Goal: Information Seeking & Learning: Learn about a topic

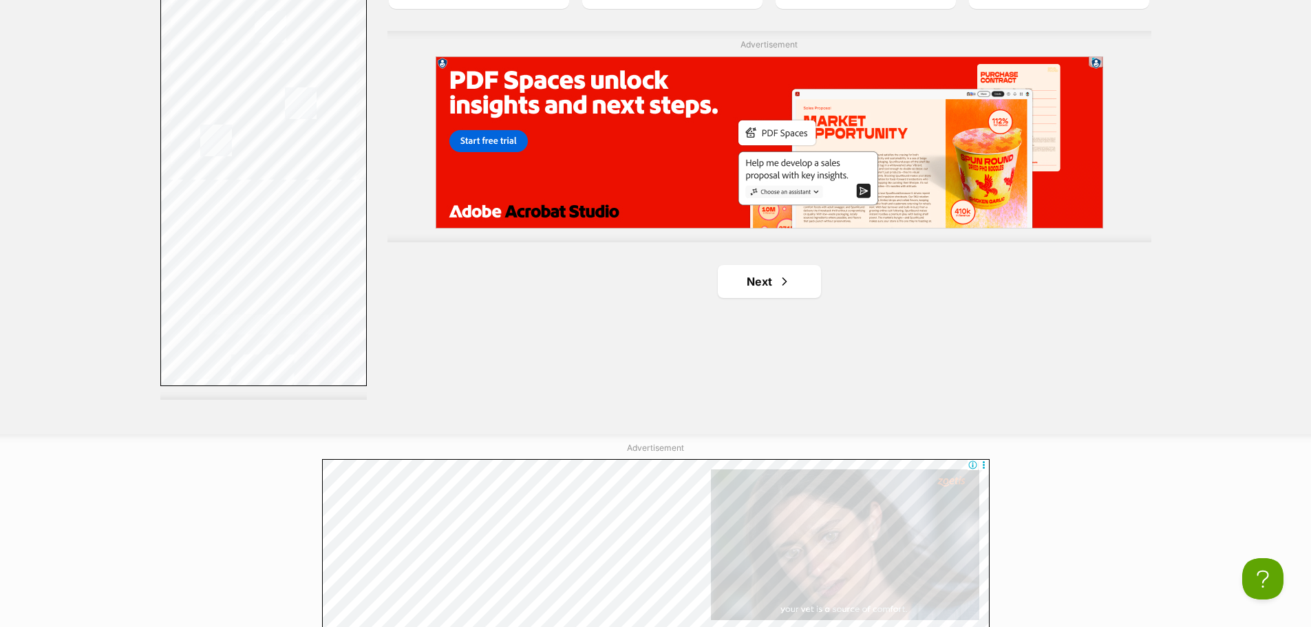
scroll to position [2616, 0]
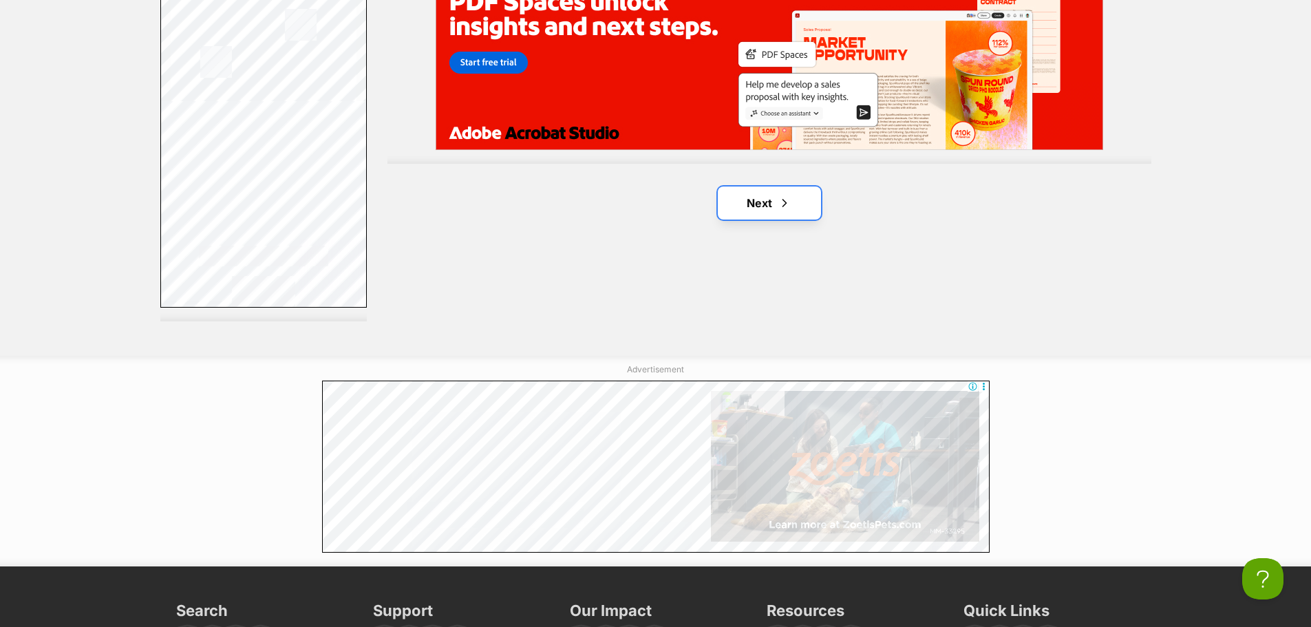
click at [731, 191] on link "Next" at bounding box center [769, 203] width 103 height 33
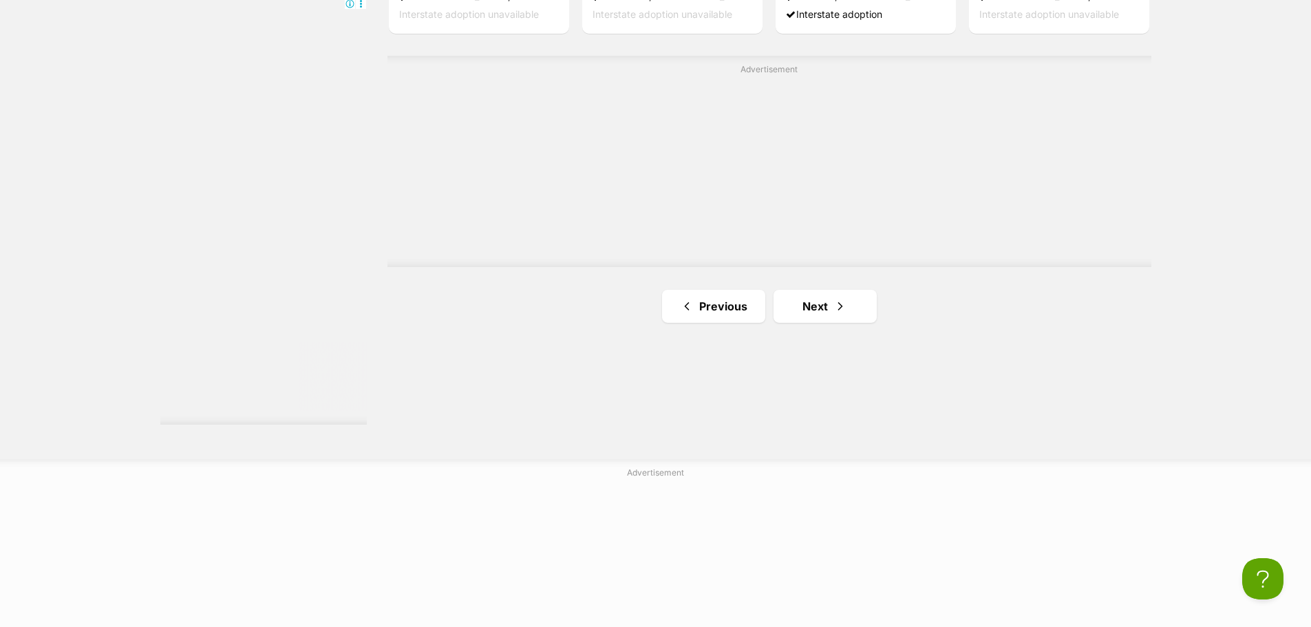
scroll to position [2547, 0]
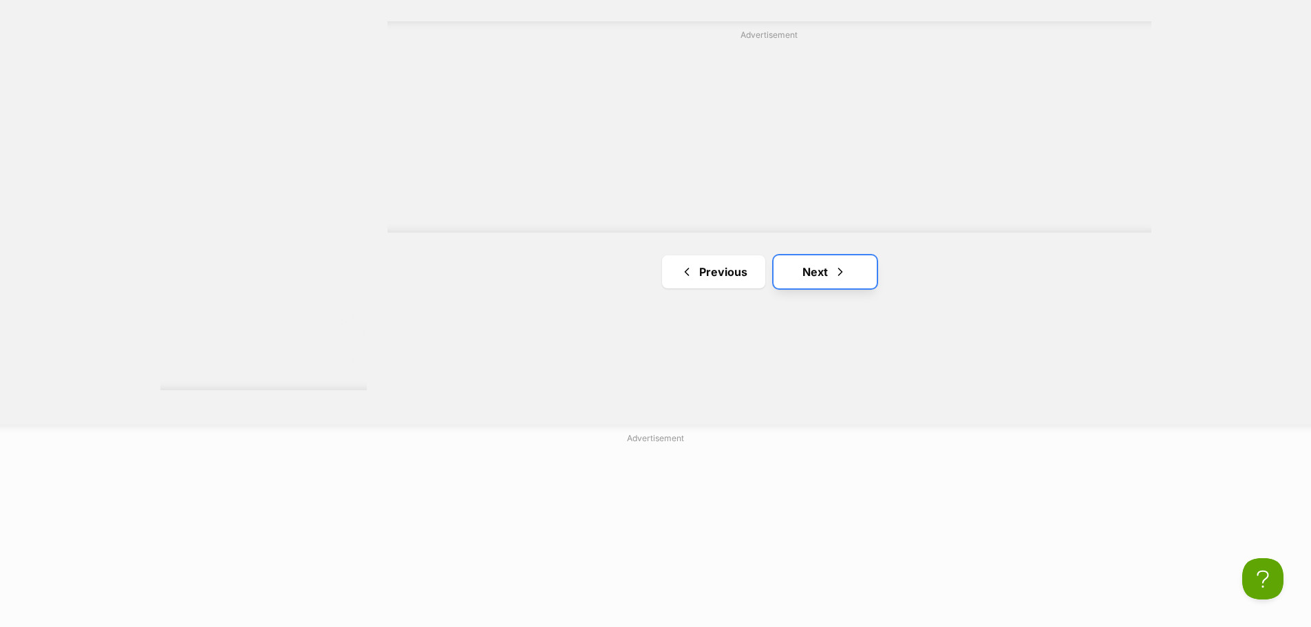
click at [870, 277] on link "Next" at bounding box center [825, 271] width 103 height 33
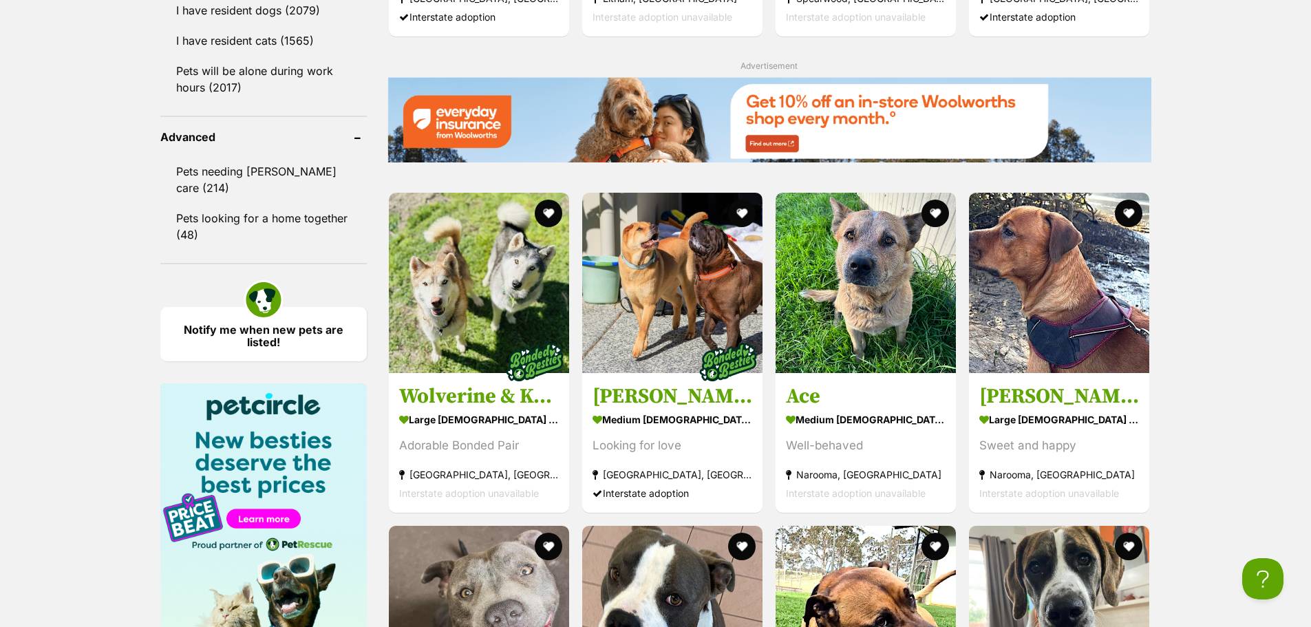
scroll to position [1790, 0]
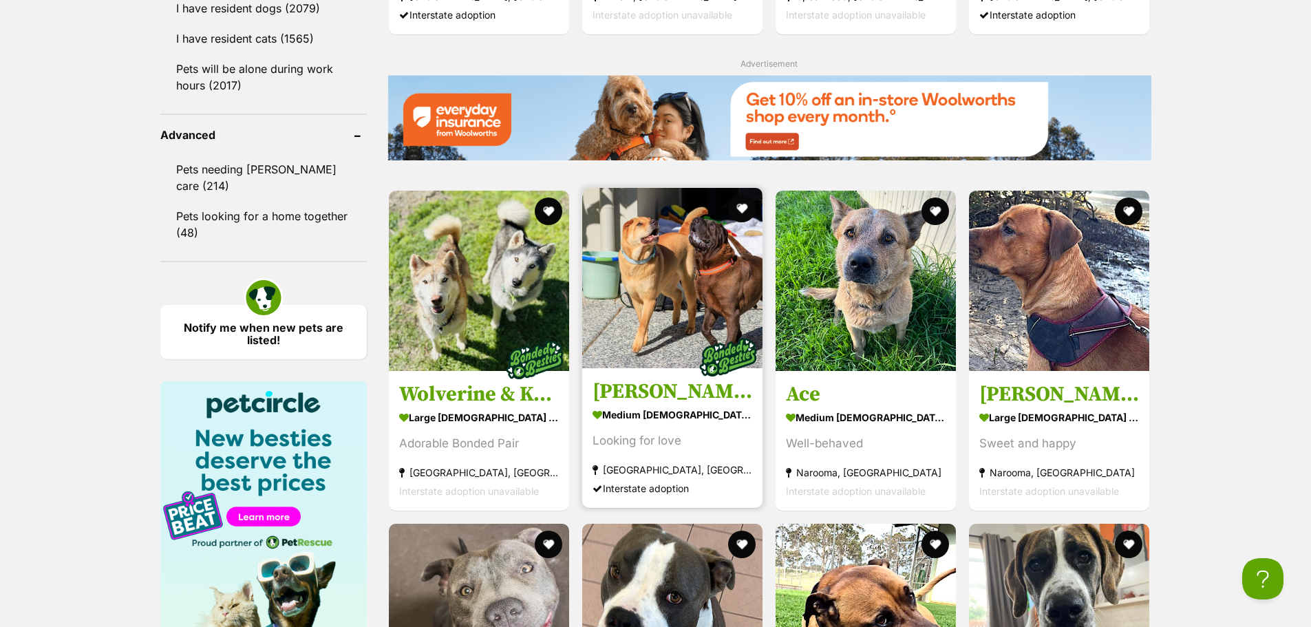
click at [723, 287] on img at bounding box center [672, 278] width 180 height 180
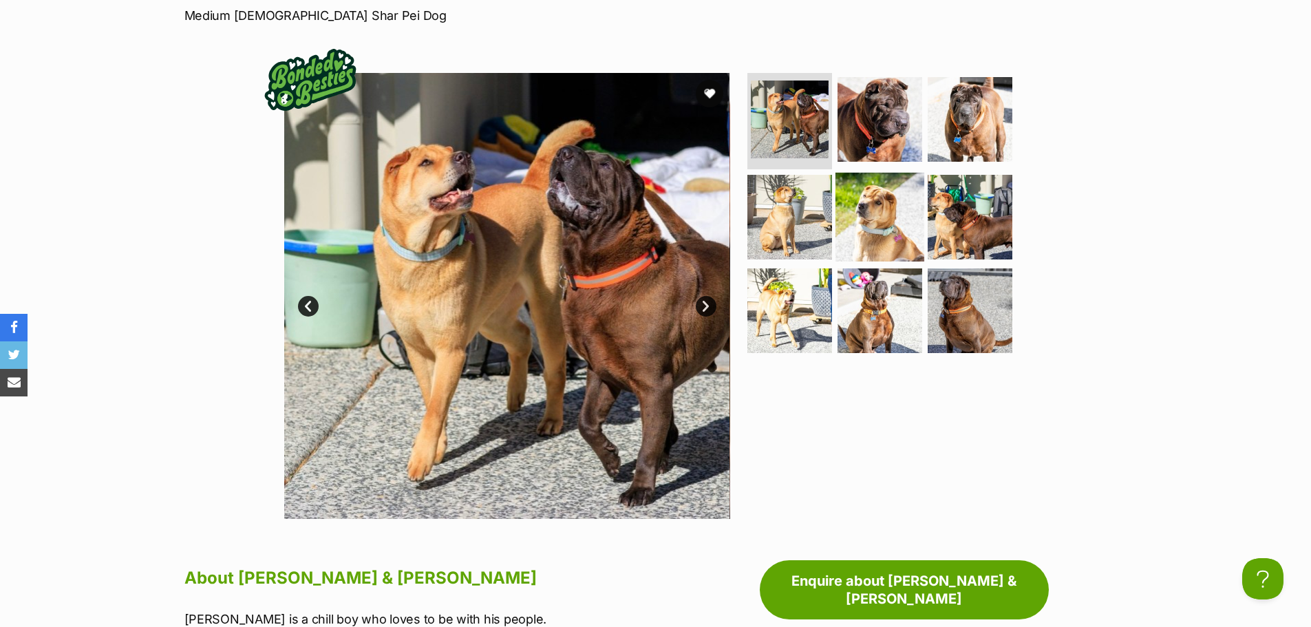
scroll to position [275, 0]
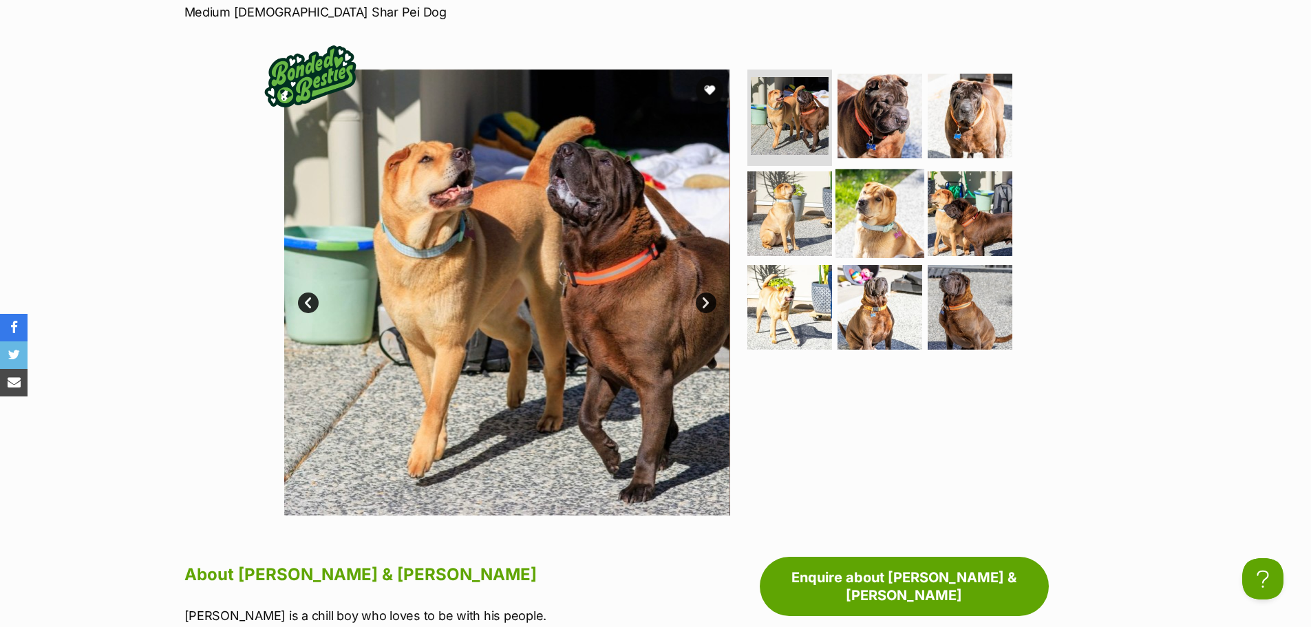
click at [863, 213] on img at bounding box center [880, 213] width 89 height 89
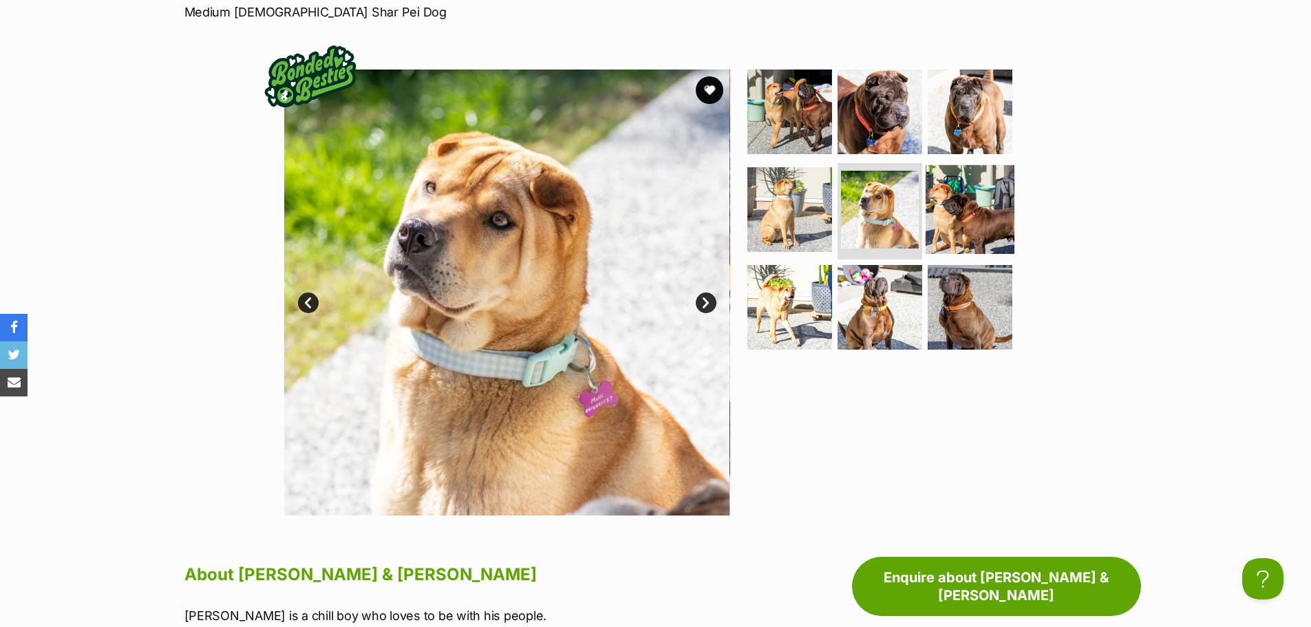
scroll to position [0, 0]
click at [951, 212] on img at bounding box center [970, 209] width 89 height 89
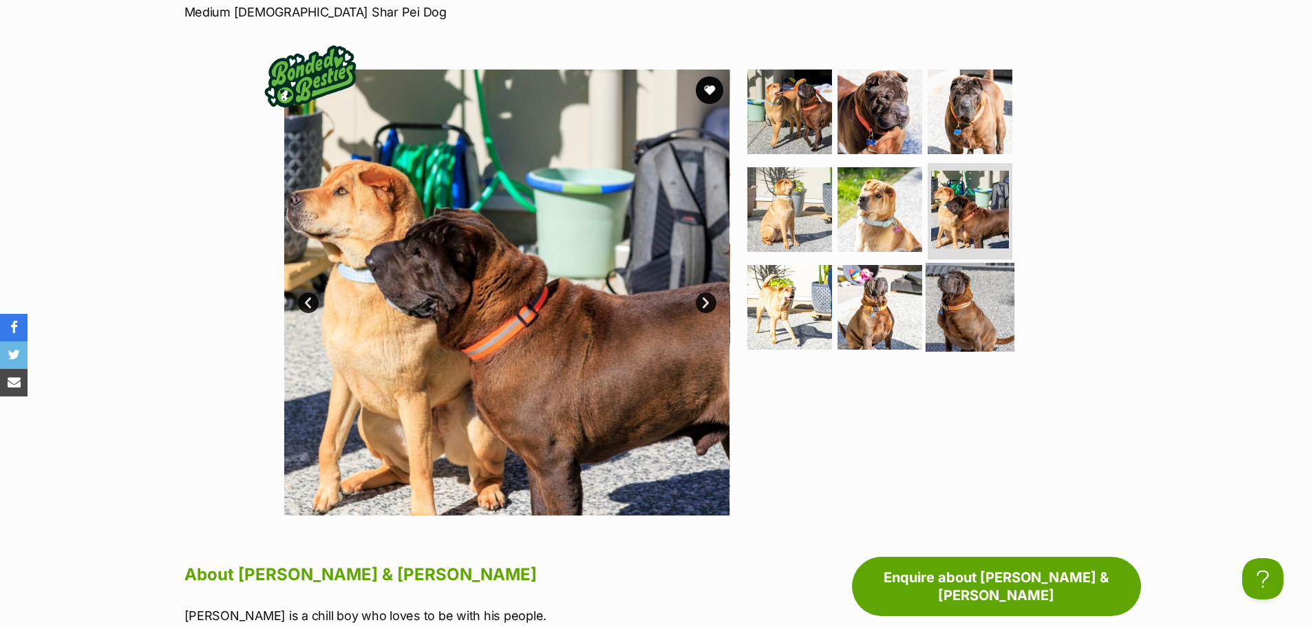
click at [937, 275] on img at bounding box center [970, 306] width 89 height 89
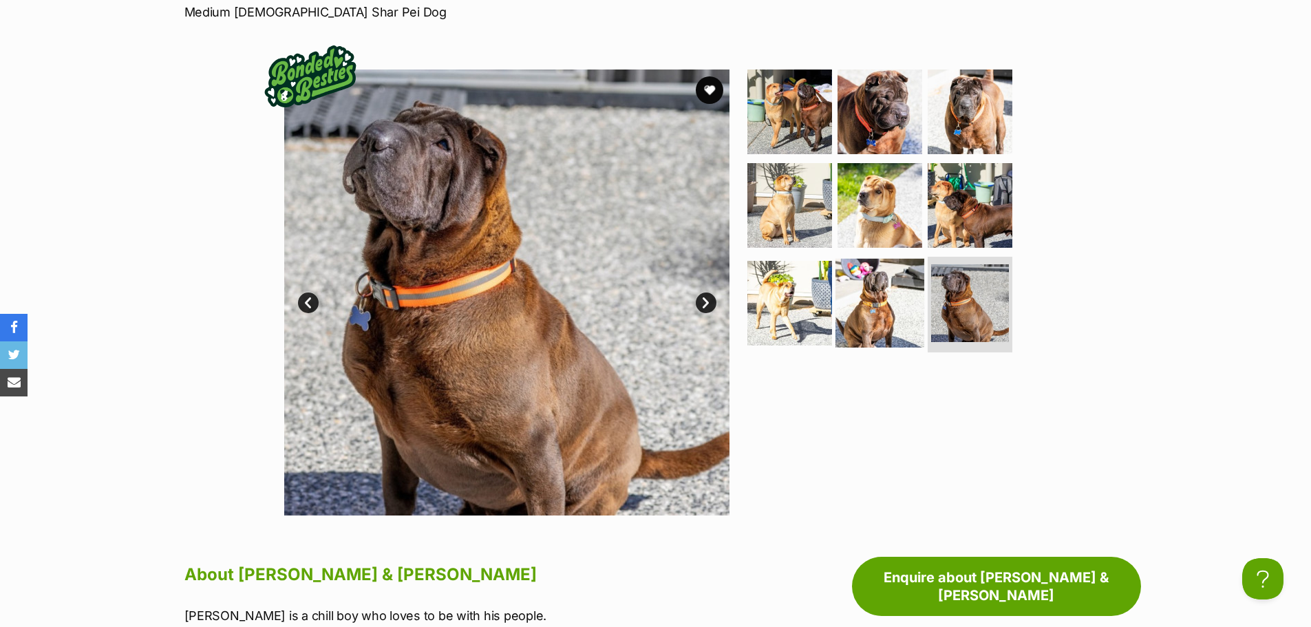
click at [902, 276] on img at bounding box center [880, 302] width 89 height 89
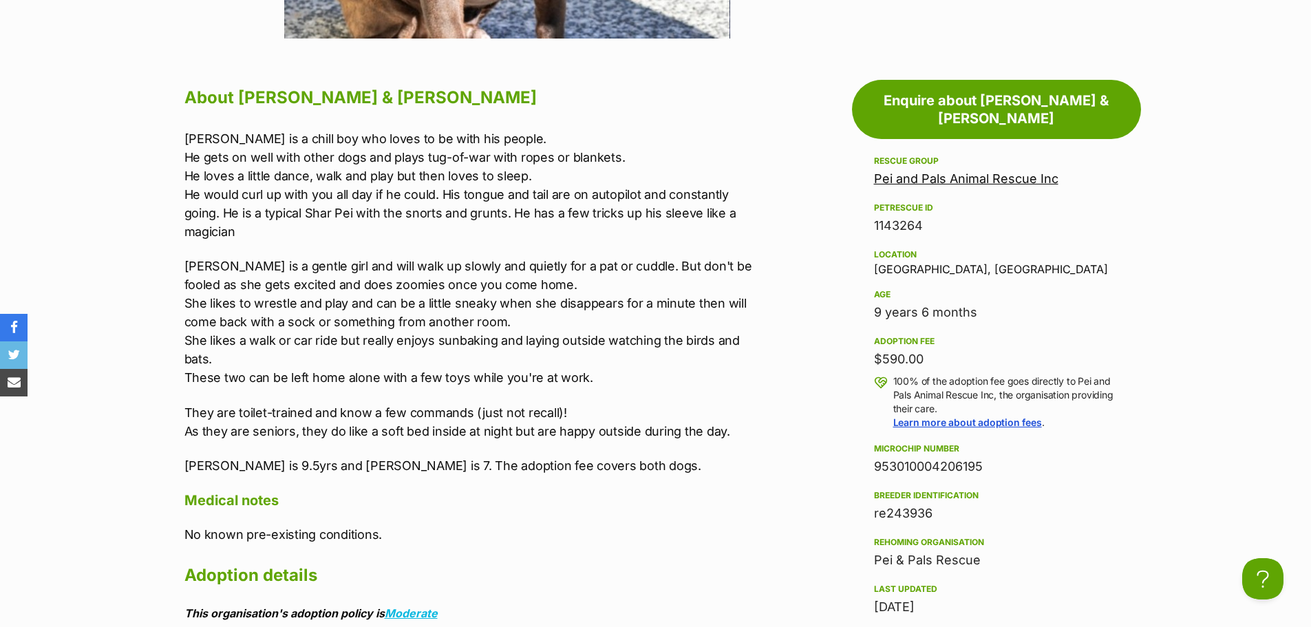
scroll to position [757, 0]
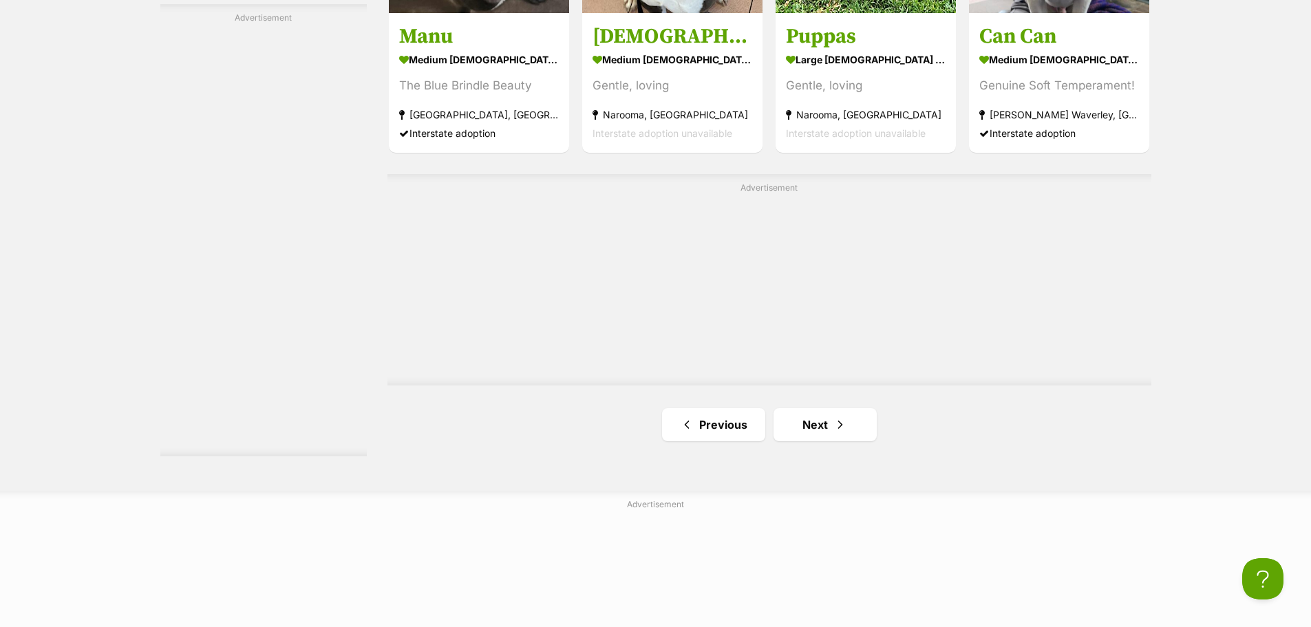
scroll to position [2540, 0]
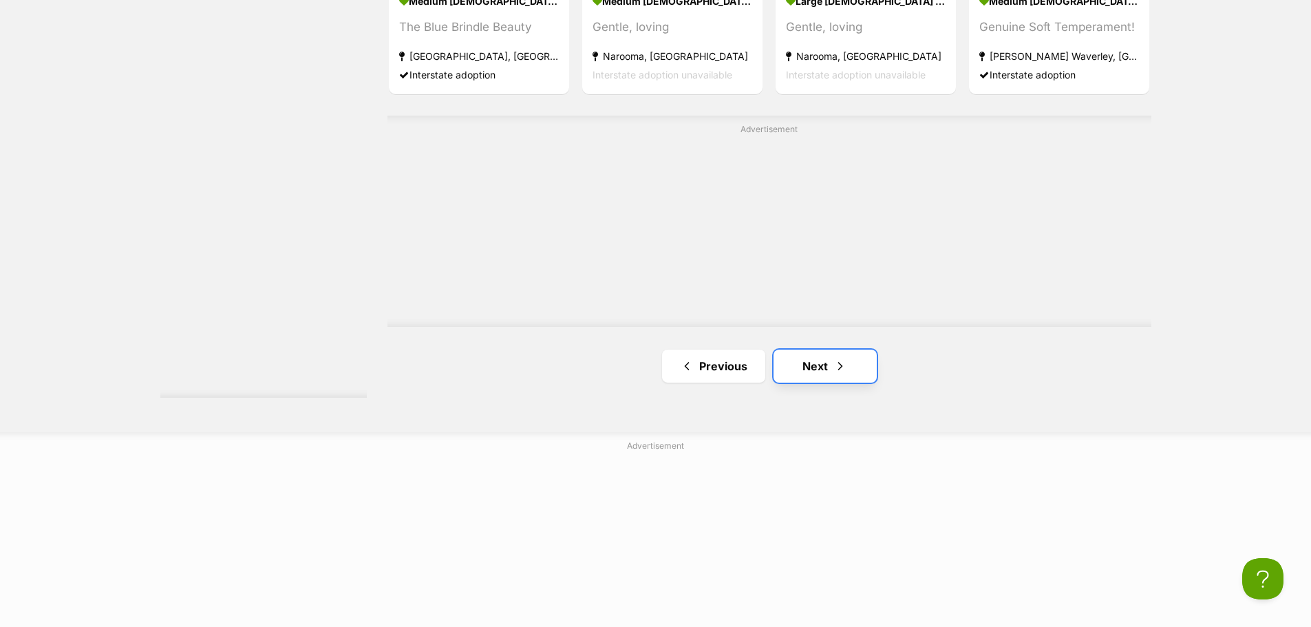
click at [817, 364] on link "Next" at bounding box center [825, 366] width 103 height 33
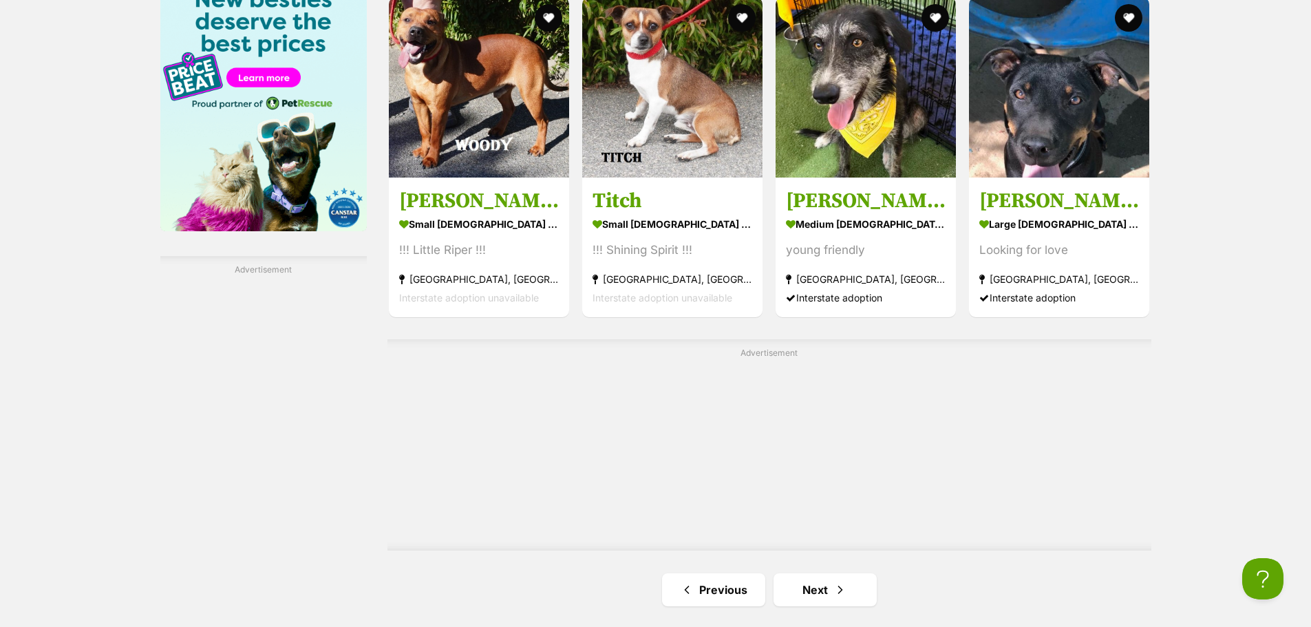
scroll to position [2272, 0]
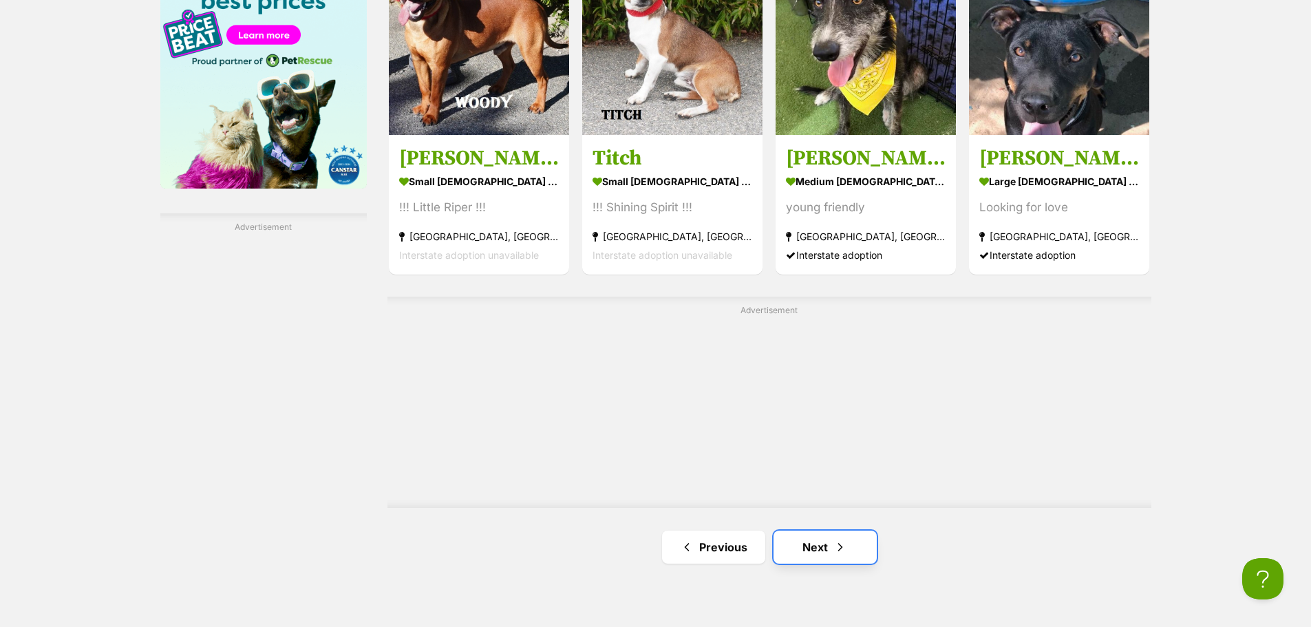
click at [834, 549] on span "Next page" at bounding box center [841, 547] width 14 height 17
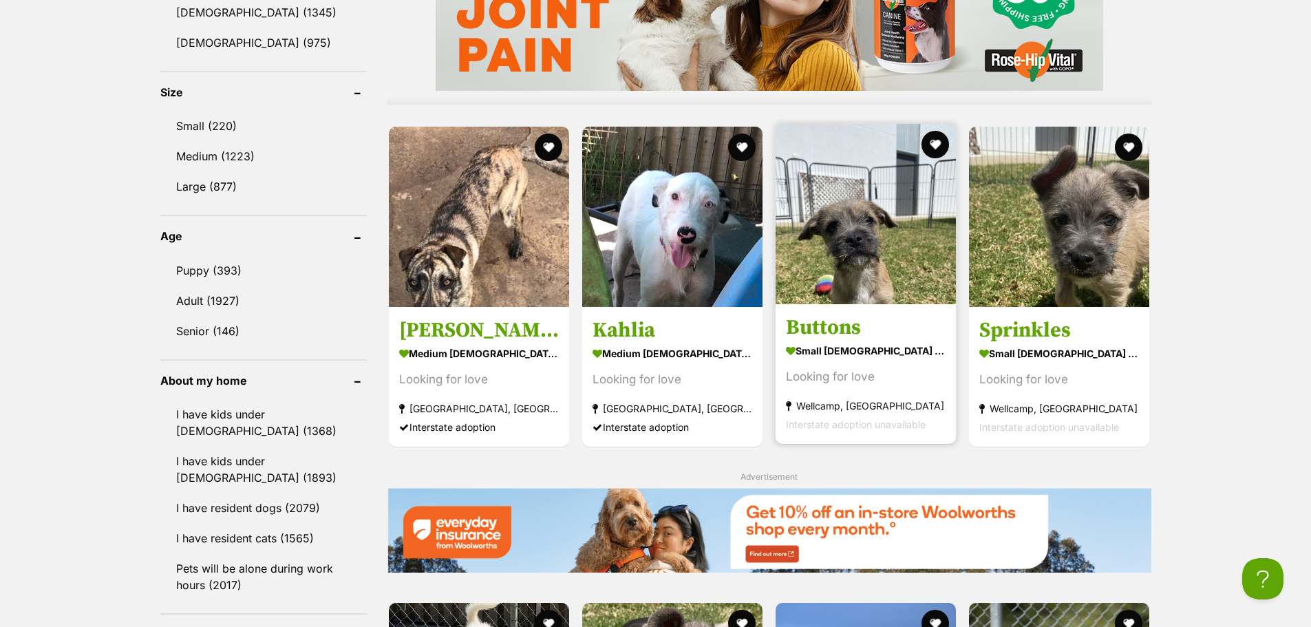
scroll to position [1308, 0]
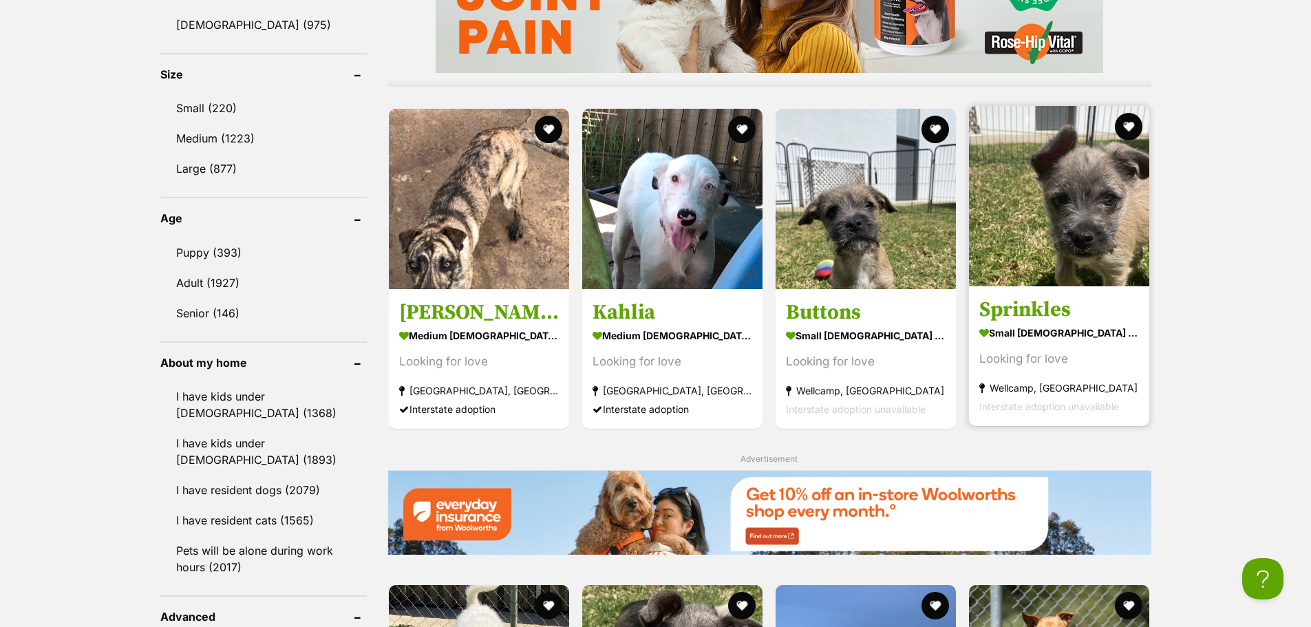
click at [1040, 199] on img at bounding box center [1059, 196] width 180 height 180
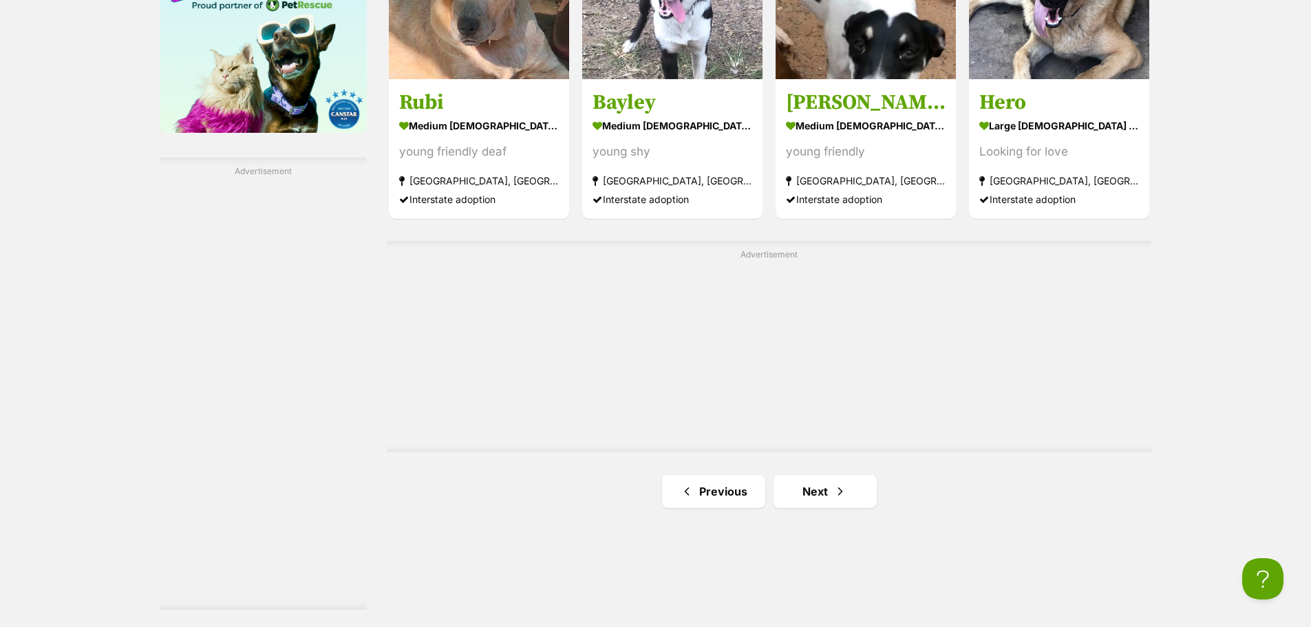
scroll to position [2341, 0]
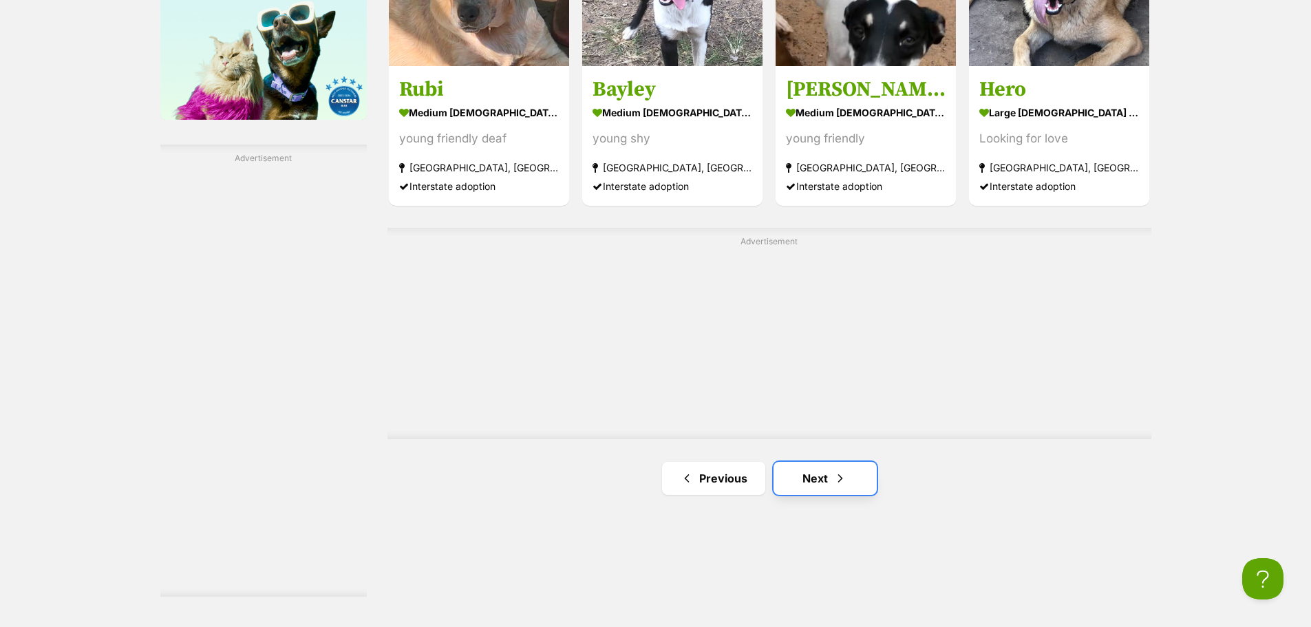
click at [808, 472] on link "Next" at bounding box center [825, 478] width 103 height 33
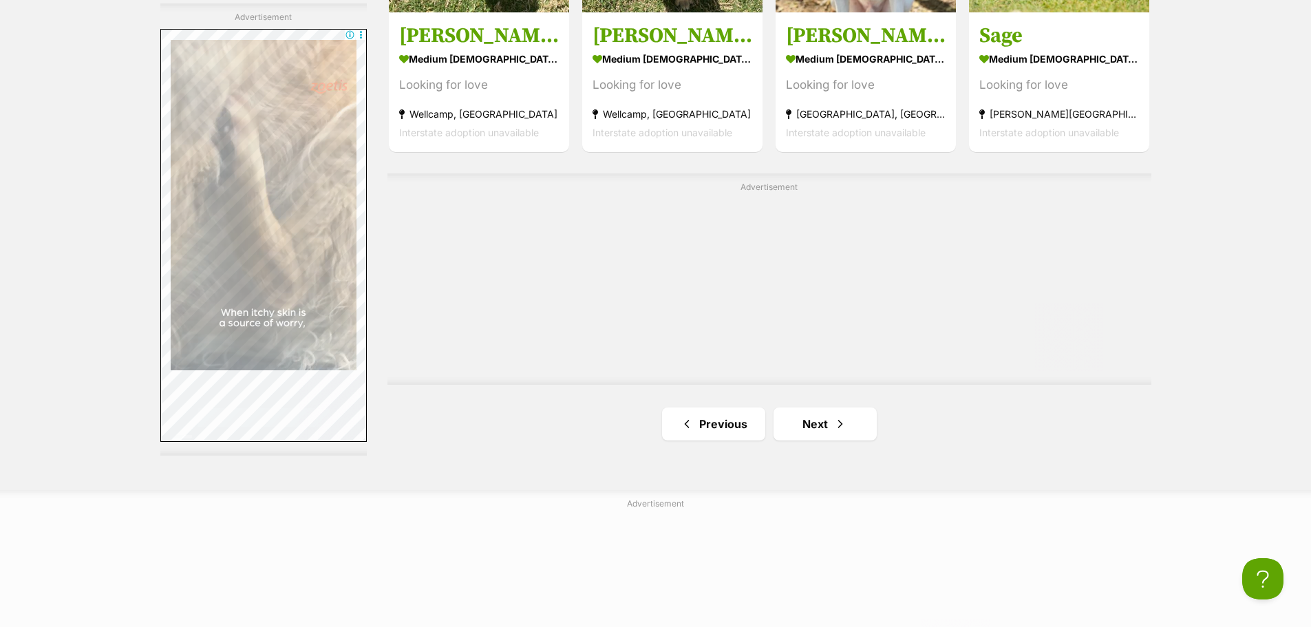
scroll to position [2547, 0]
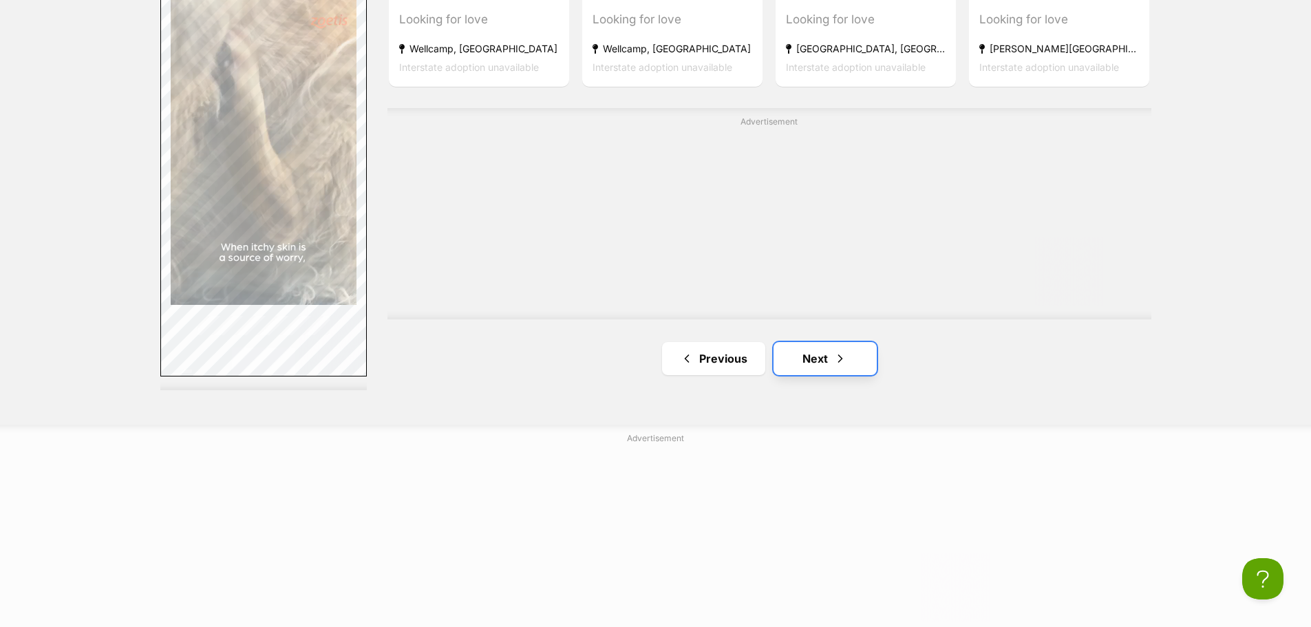
click at [814, 346] on link "Next" at bounding box center [825, 358] width 103 height 33
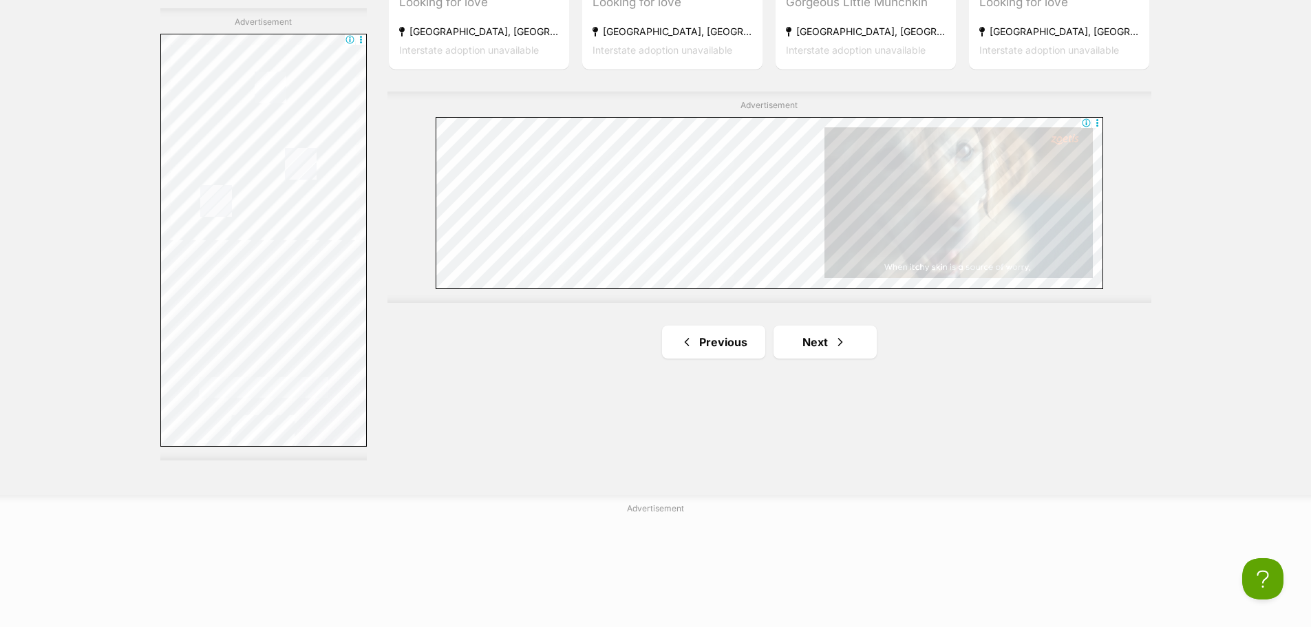
scroll to position [2478, 0]
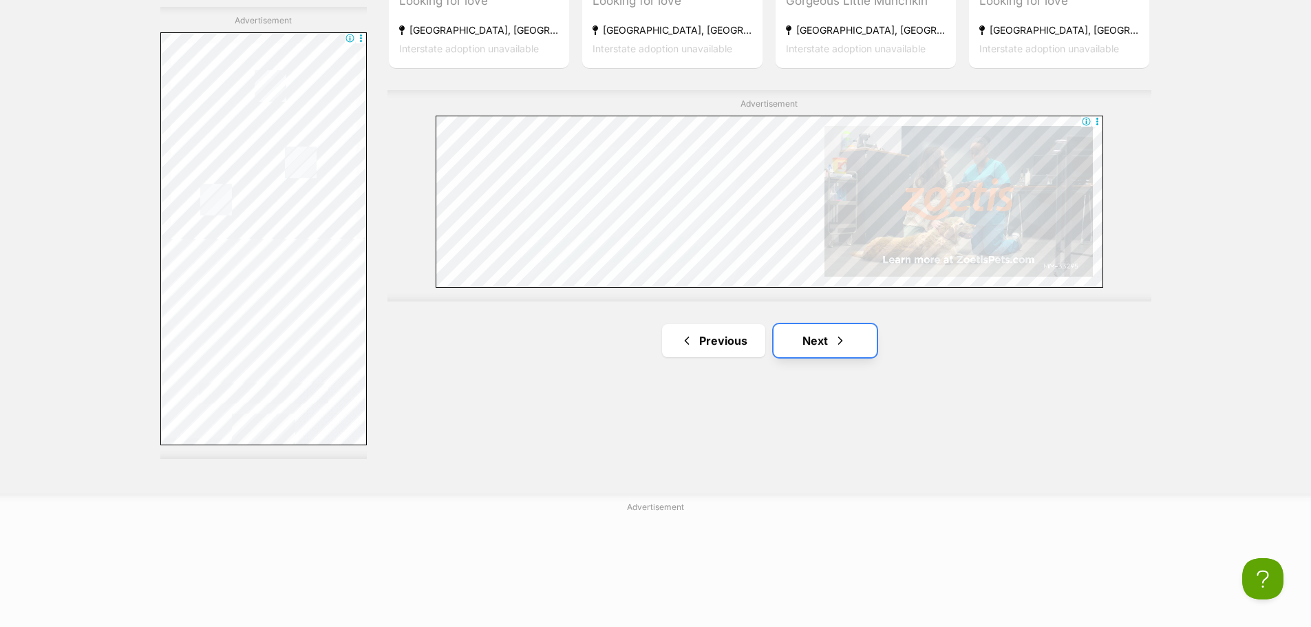
click at [841, 335] on span "Next page" at bounding box center [841, 341] width 14 height 17
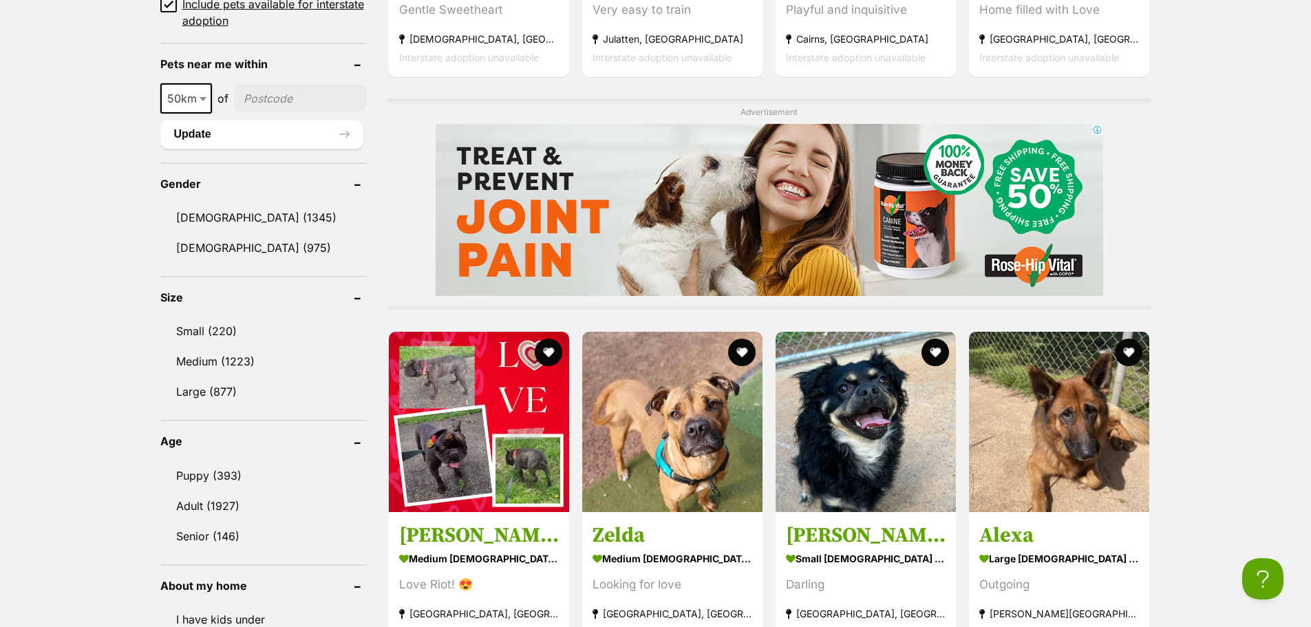
scroll to position [1102, 0]
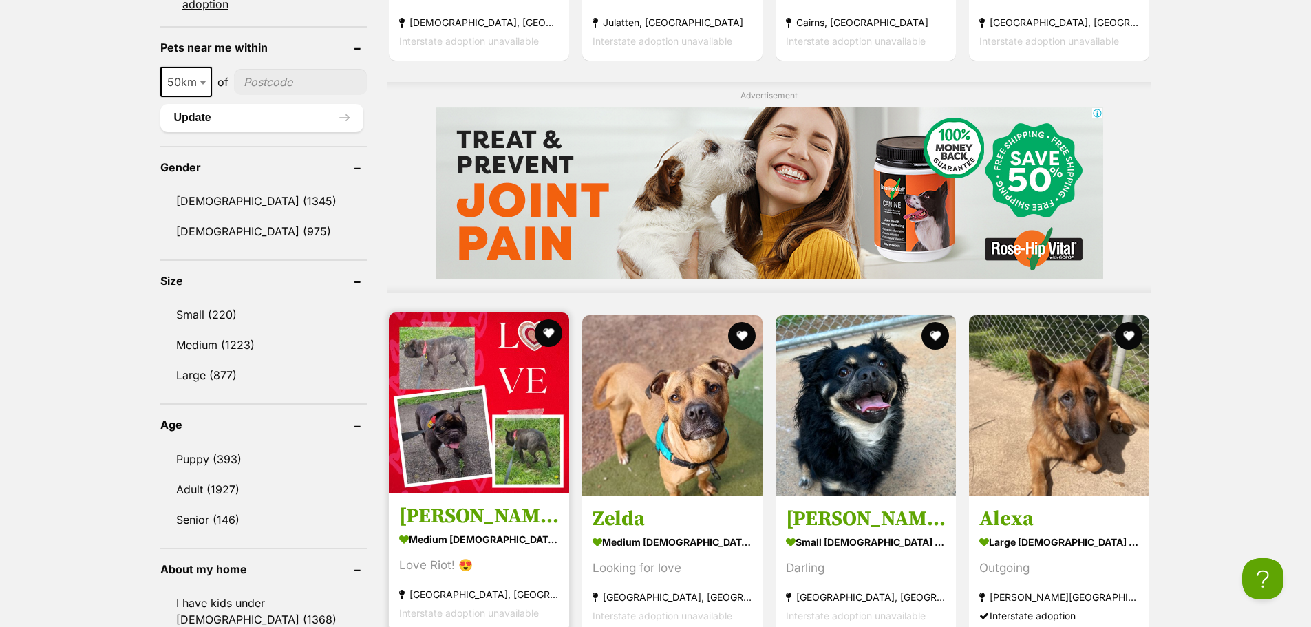
click at [507, 516] on h3 "Frankie ~ Teenager at heart ❤️" at bounding box center [479, 516] width 160 height 26
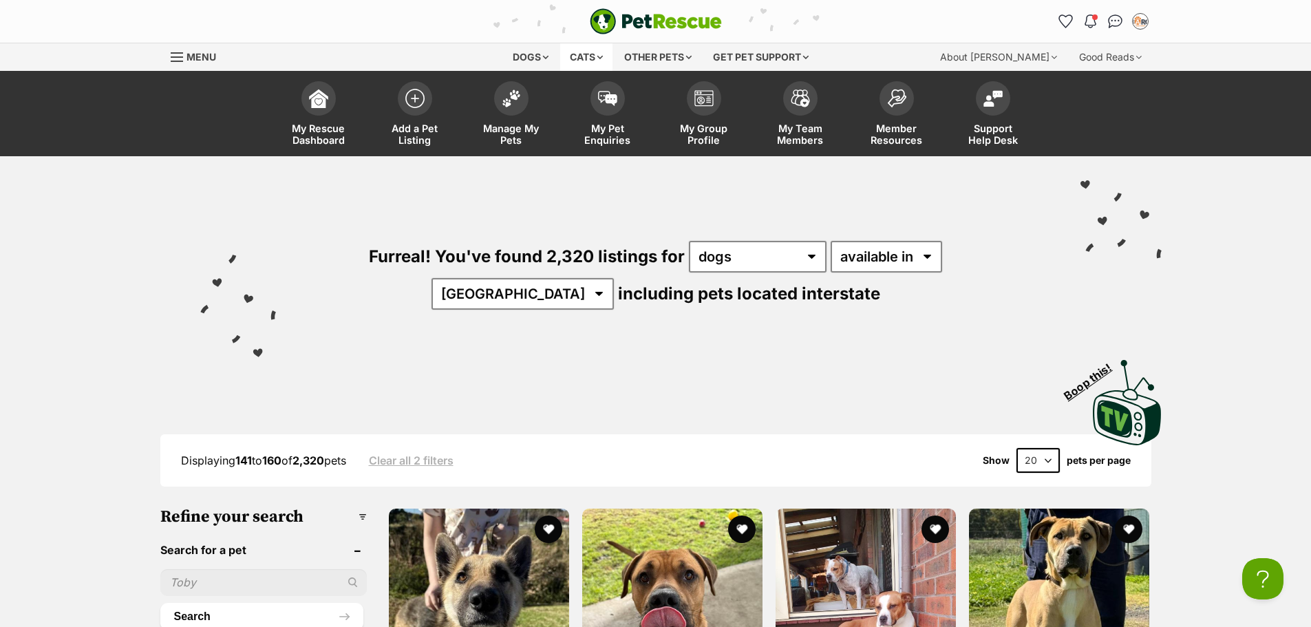
click at [598, 57] on div "Cats" at bounding box center [586, 57] width 52 height 28
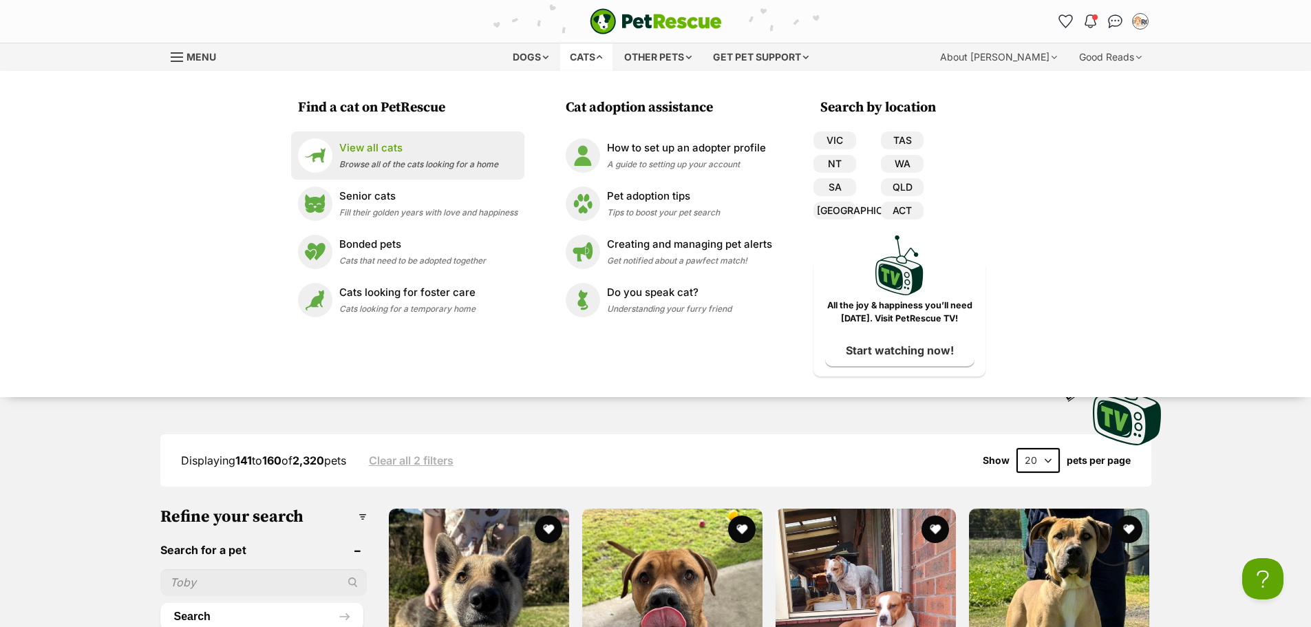
click at [434, 160] on span "Browse all of the cats looking for a home" at bounding box center [418, 164] width 159 height 10
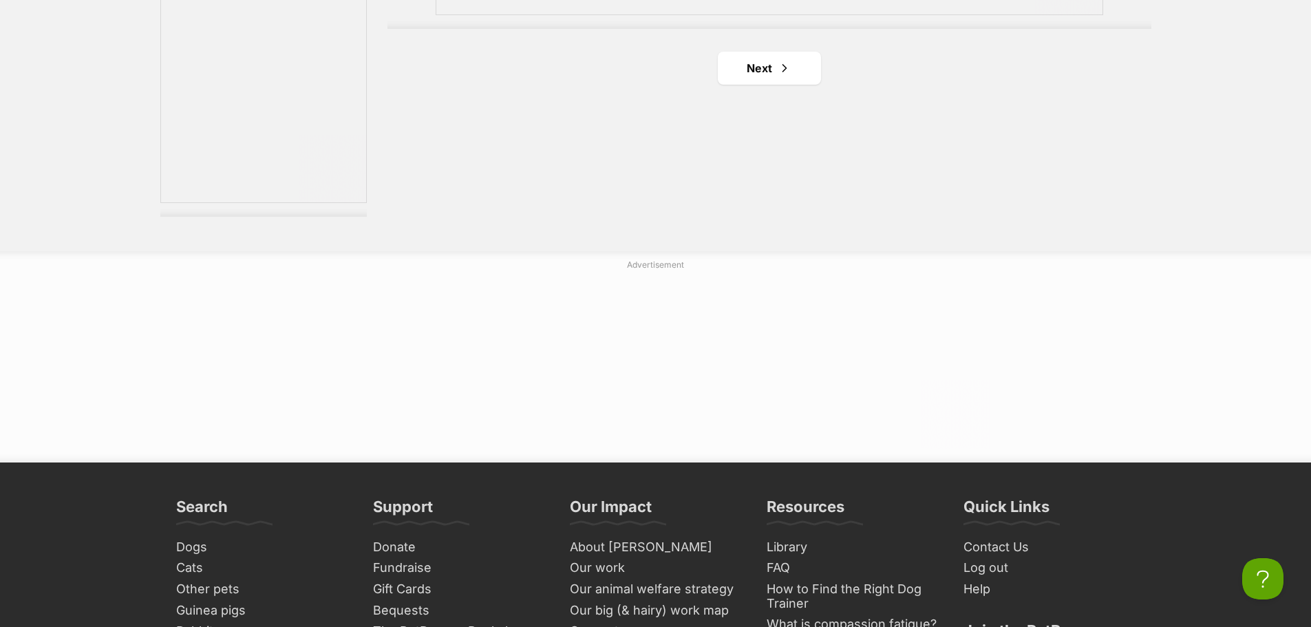
scroll to position [2754, 0]
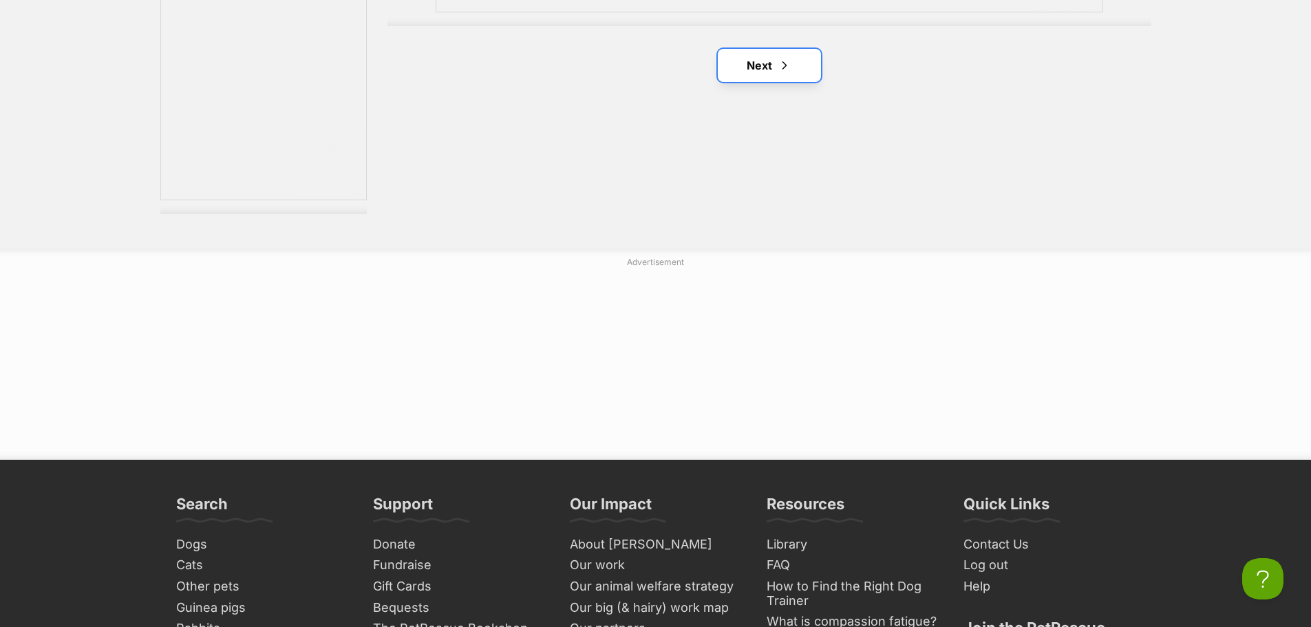
click at [748, 57] on link "Next" at bounding box center [769, 65] width 103 height 33
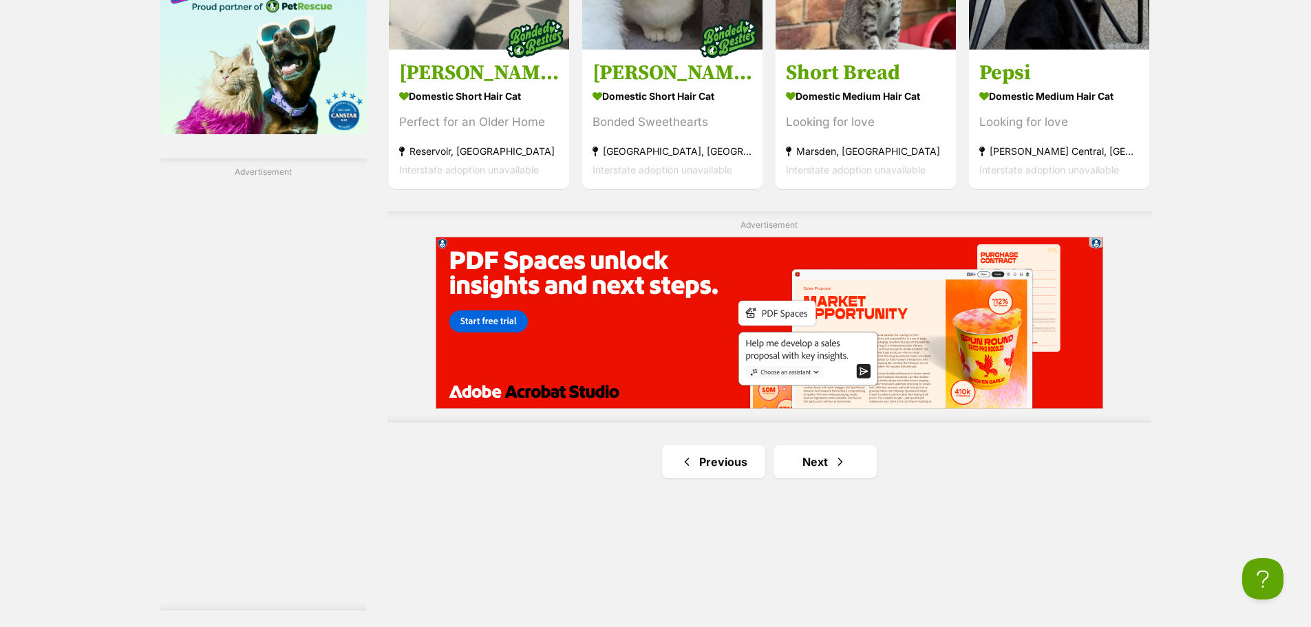
scroll to position [2478, 0]
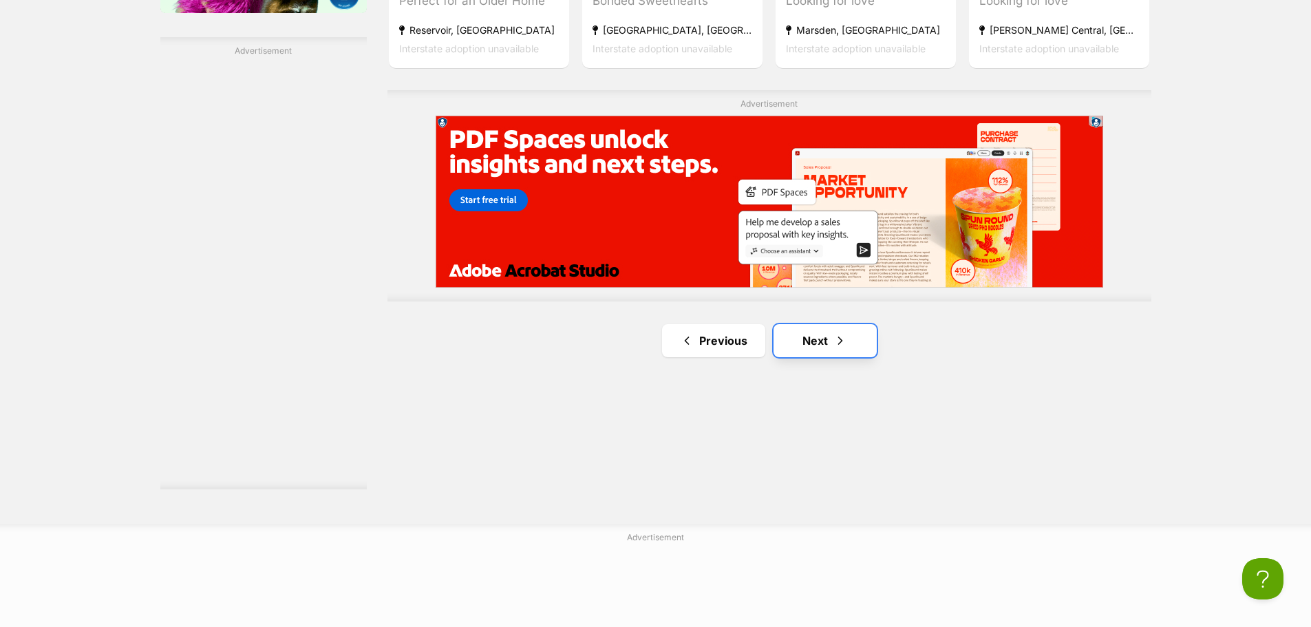
click at [791, 341] on link "Next" at bounding box center [825, 340] width 103 height 33
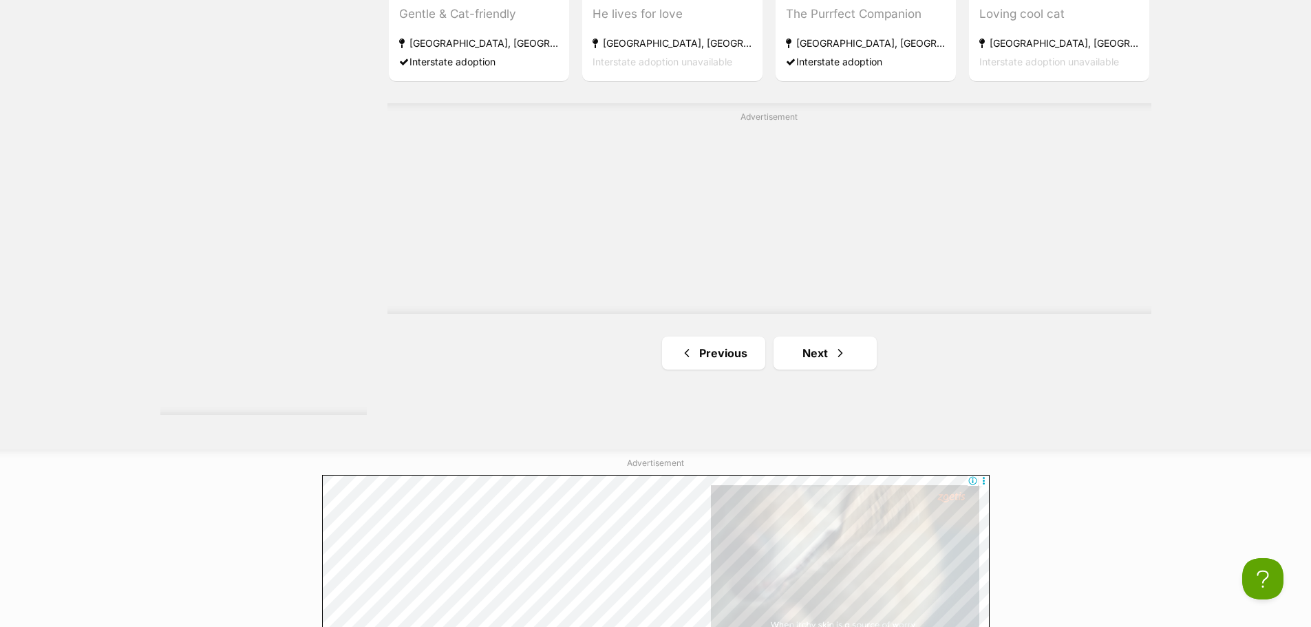
scroll to position [2616, 0]
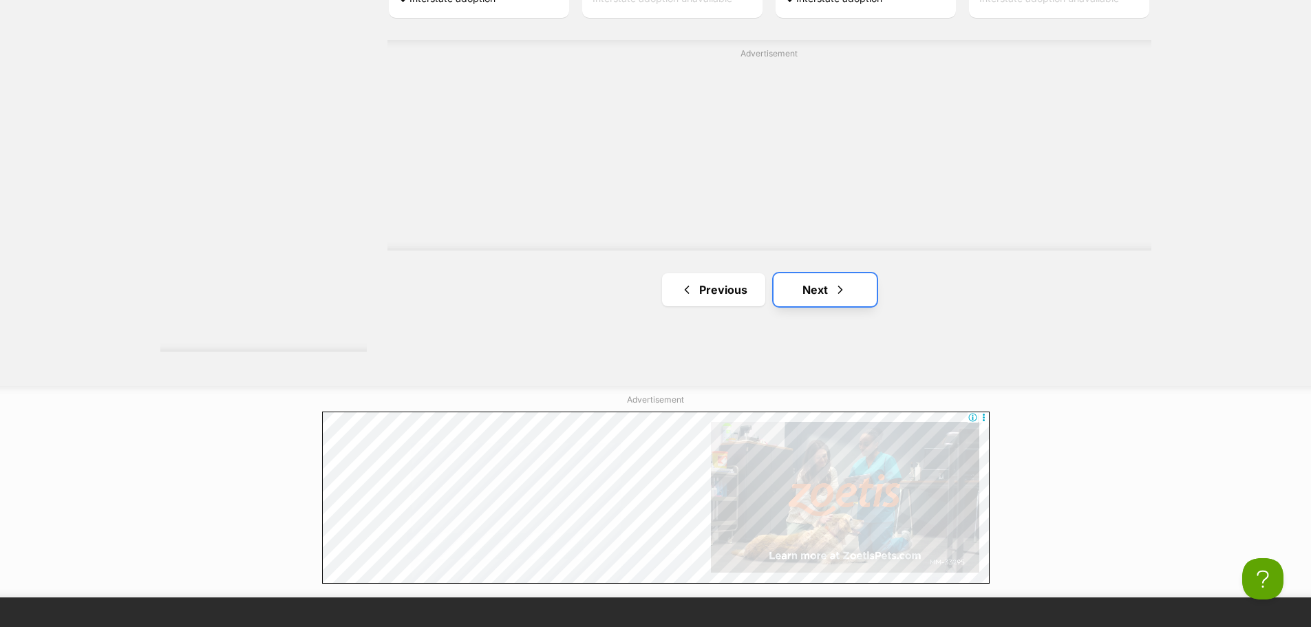
click at [807, 293] on link "Next" at bounding box center [825, 289] width 103 height 33
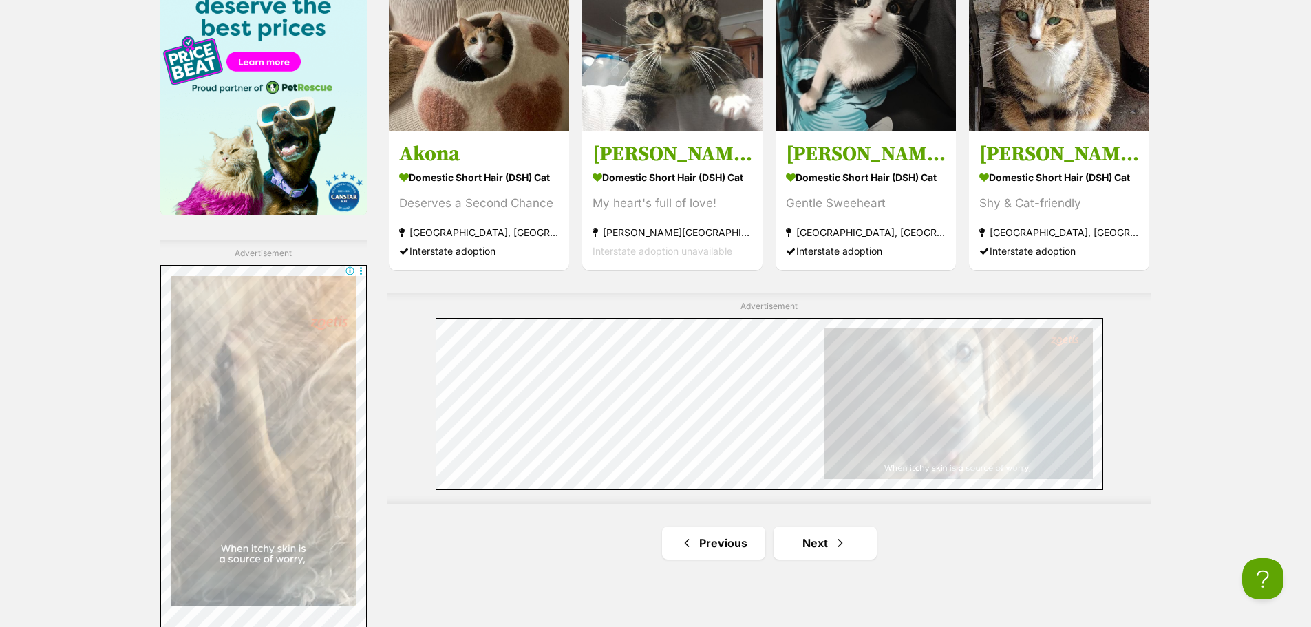
scroll to position [2341, 0]
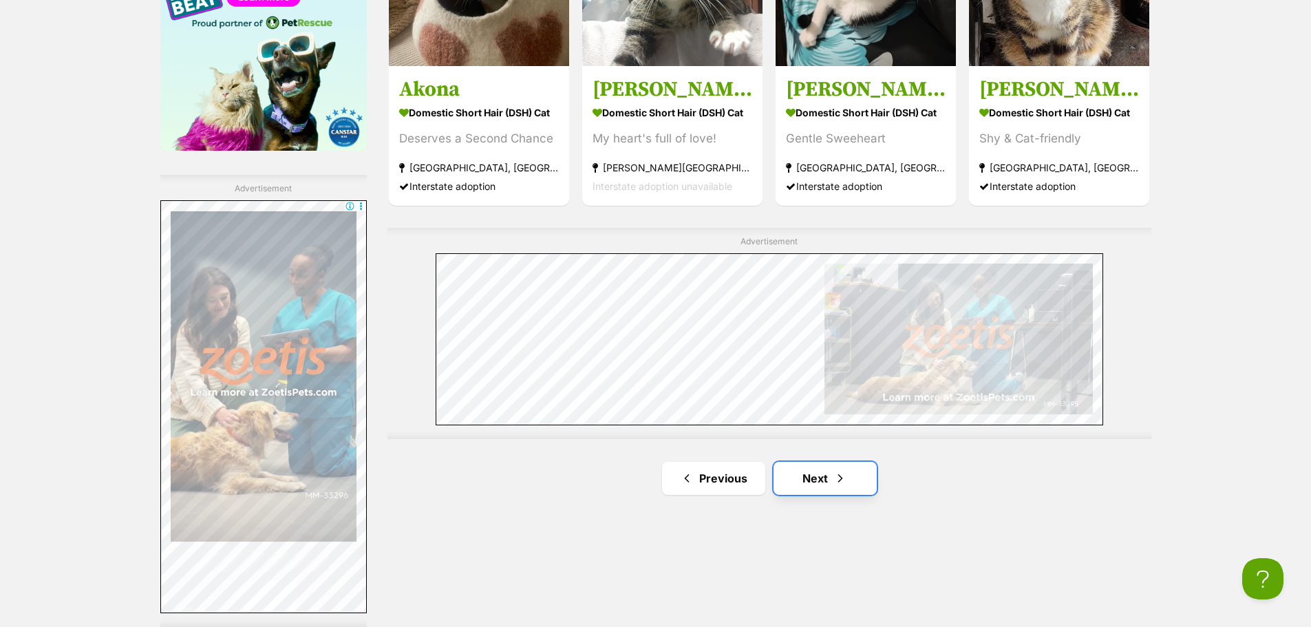
click at [821, 476] on link "Next" at bounding box center [825, 478] width 103 height 33
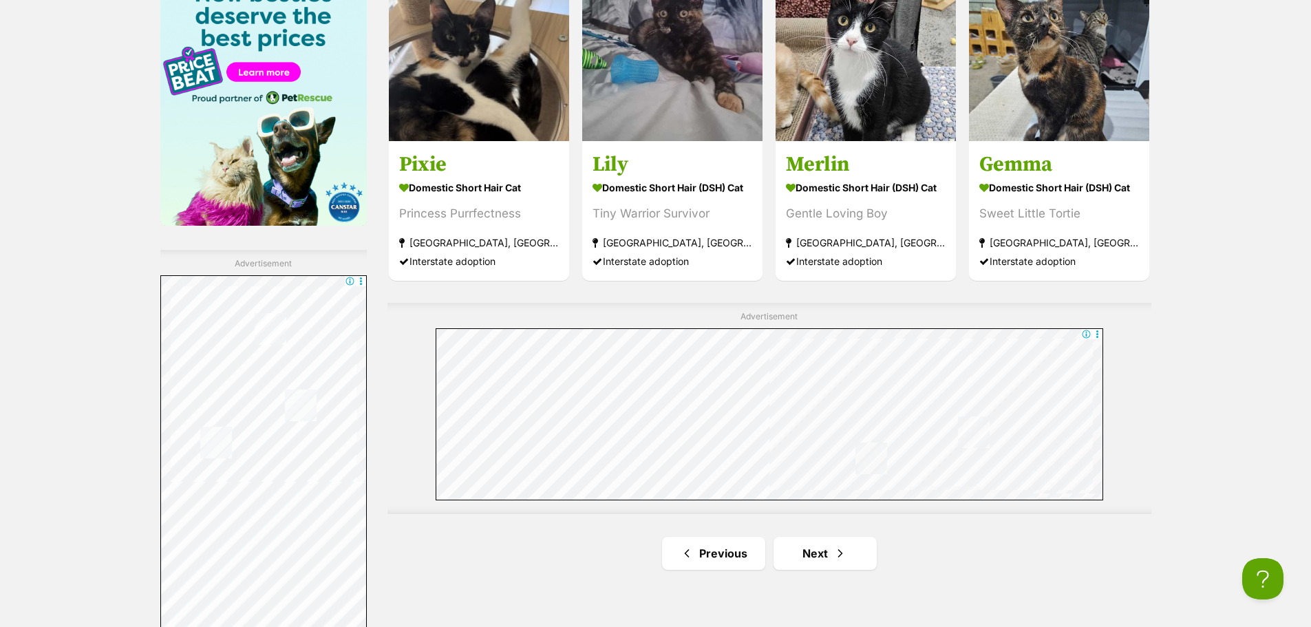
scroll to position [2272, 0]
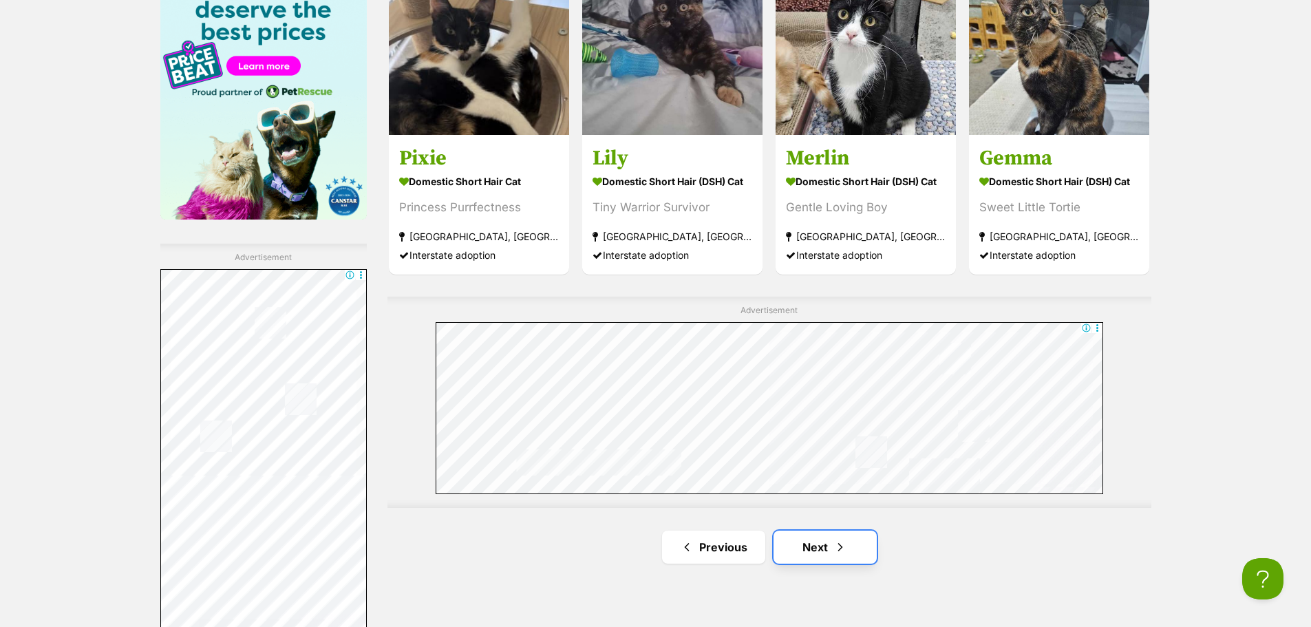
click at [841, 536] on link "Next" at bounding box center [825, 547] width 103 height 33
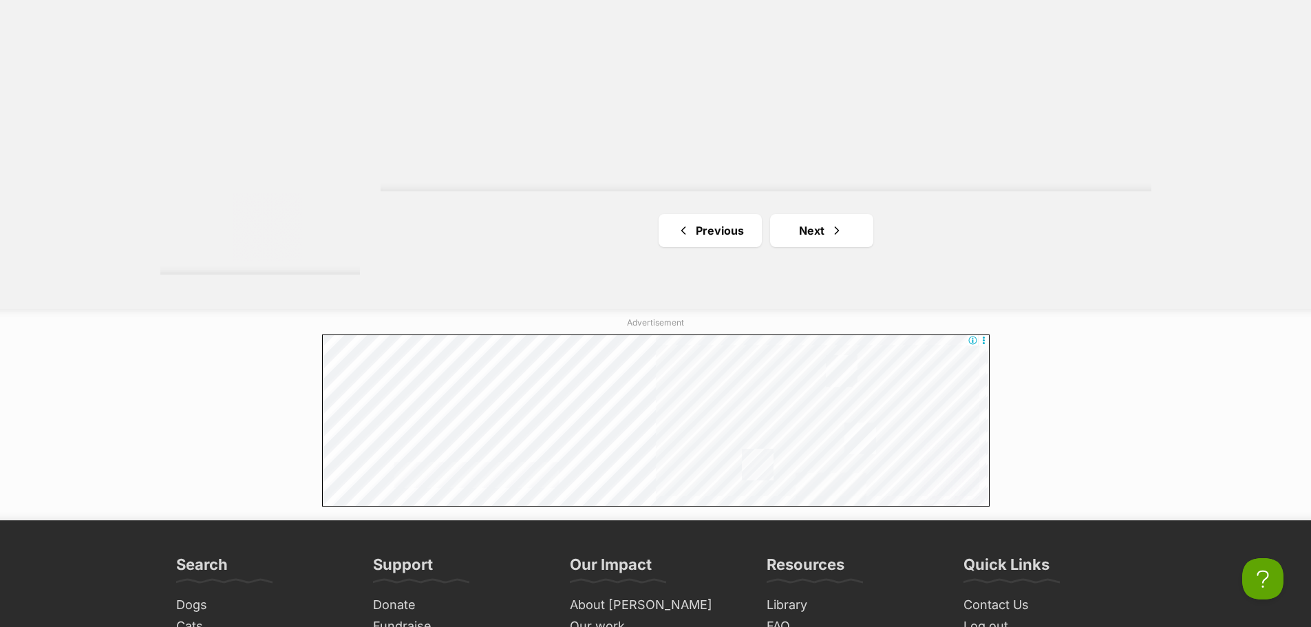
scroll to position [2685, 0]
click at [810, 229] on link "Next" at bounding box center [821, 229] width 103 height 33
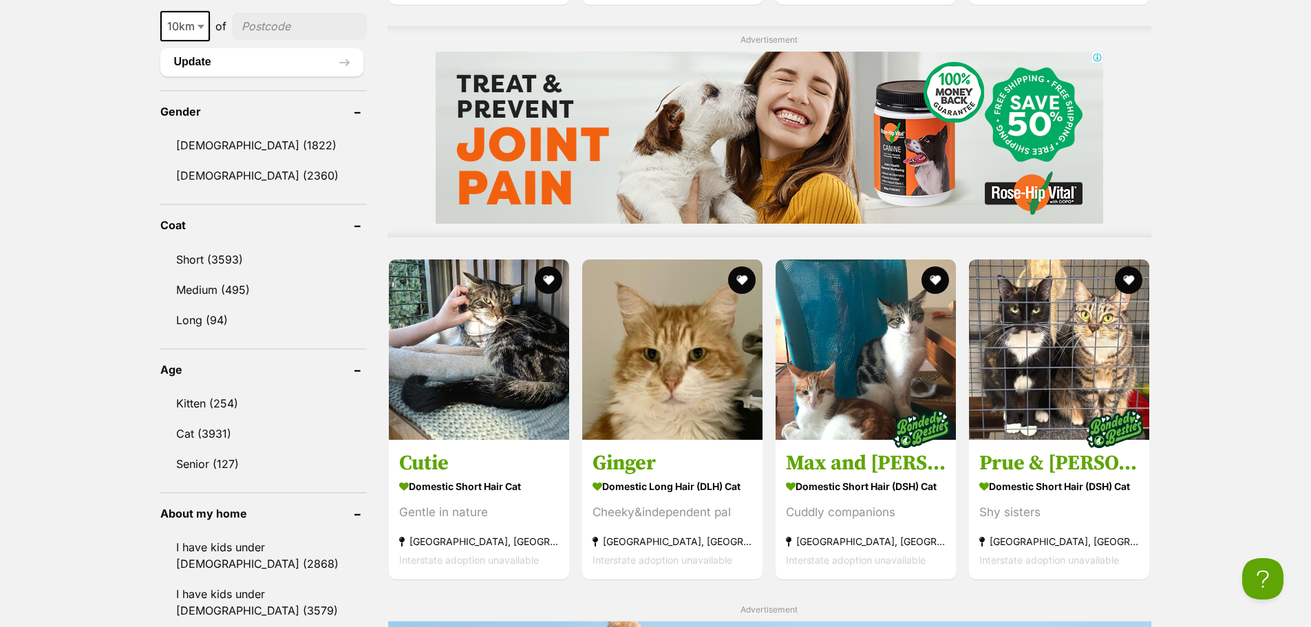
scroll to position [1239, 0]
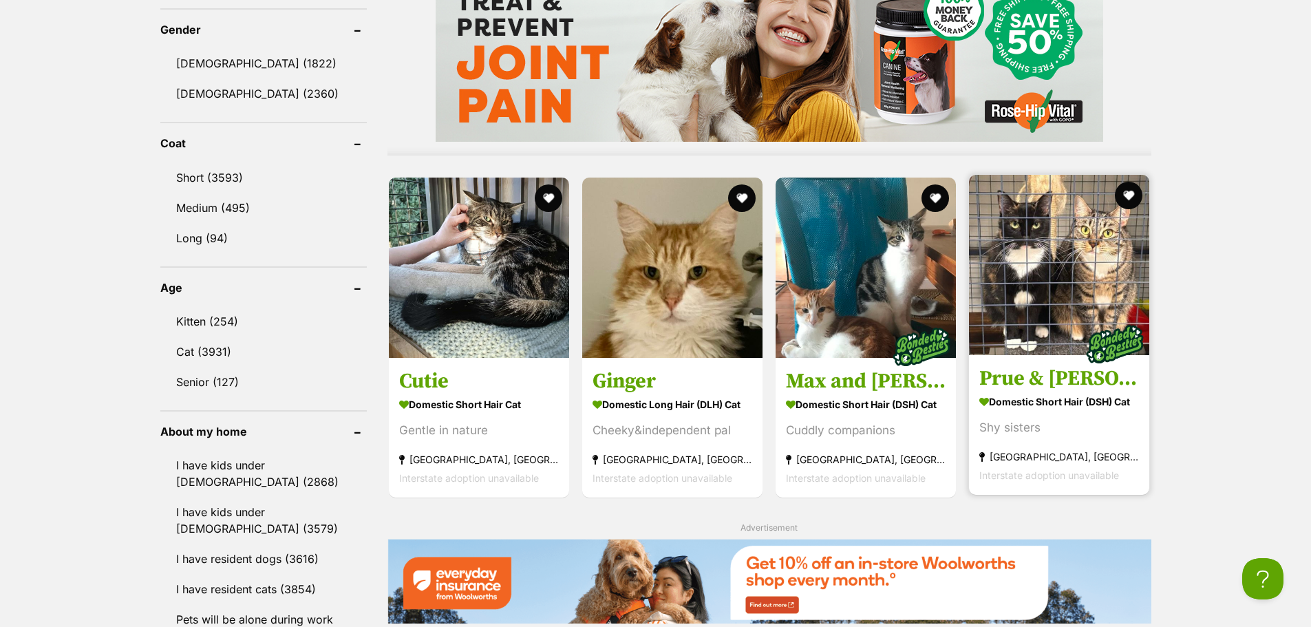
click at [1073, 314] on img at bounding box center [1059, 265] width 180 height 180
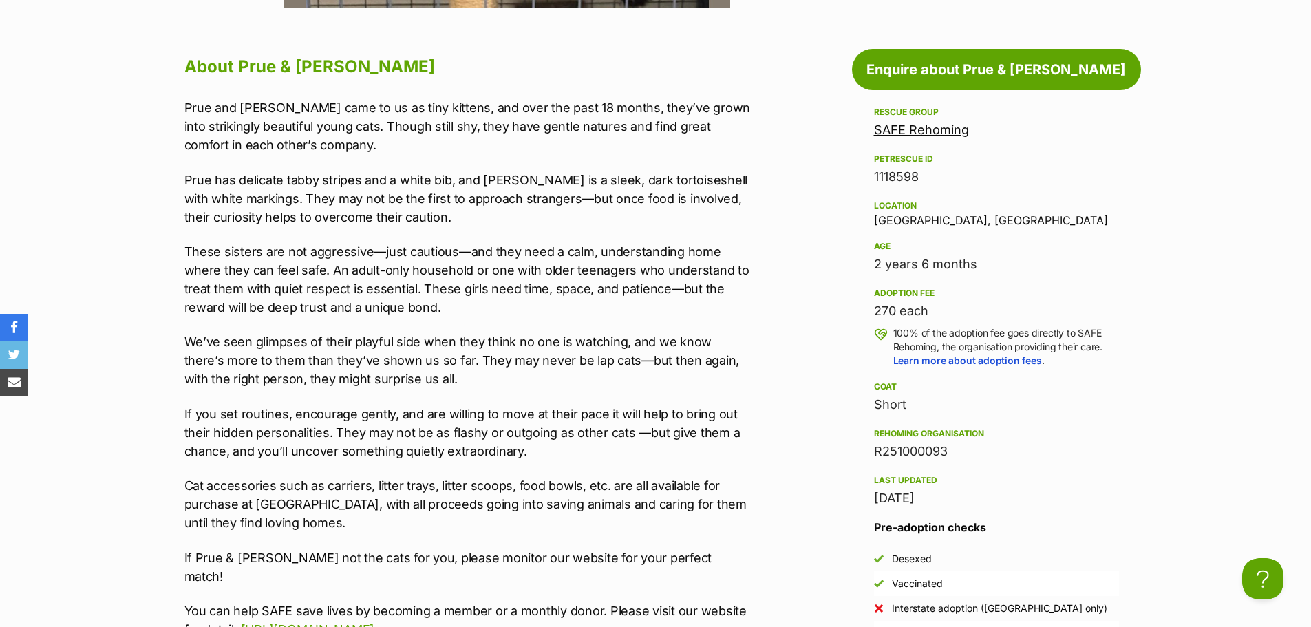
scroll to position [964, 0]
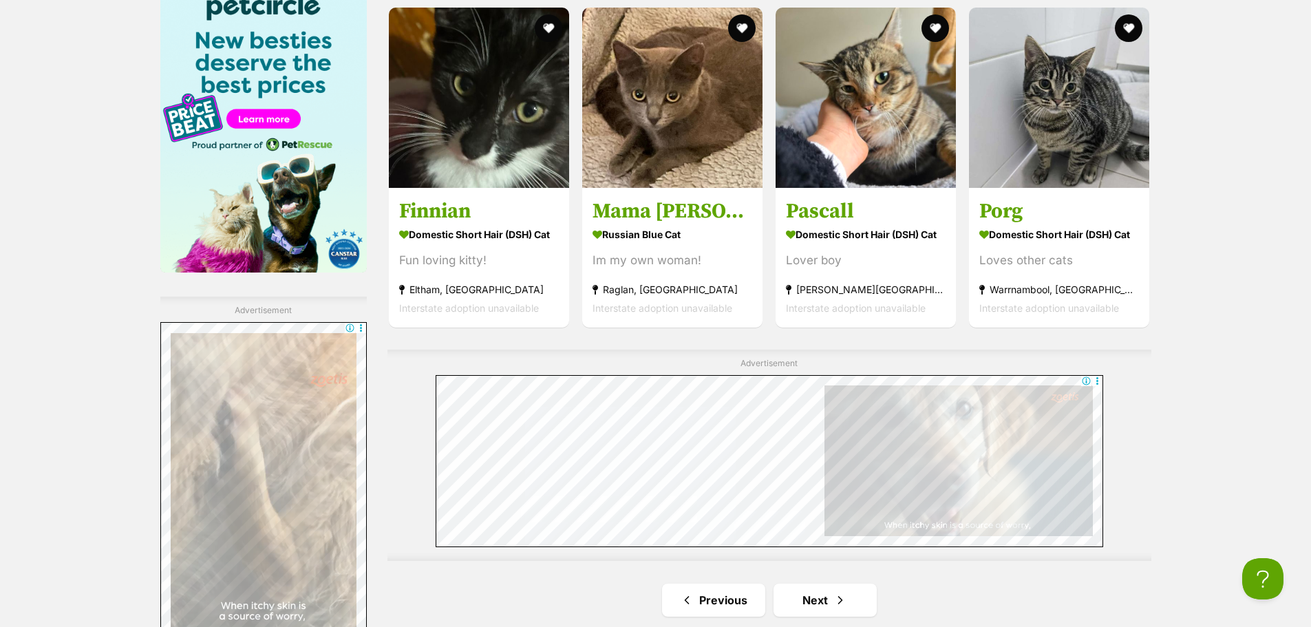
scroll to position [2341, 0]
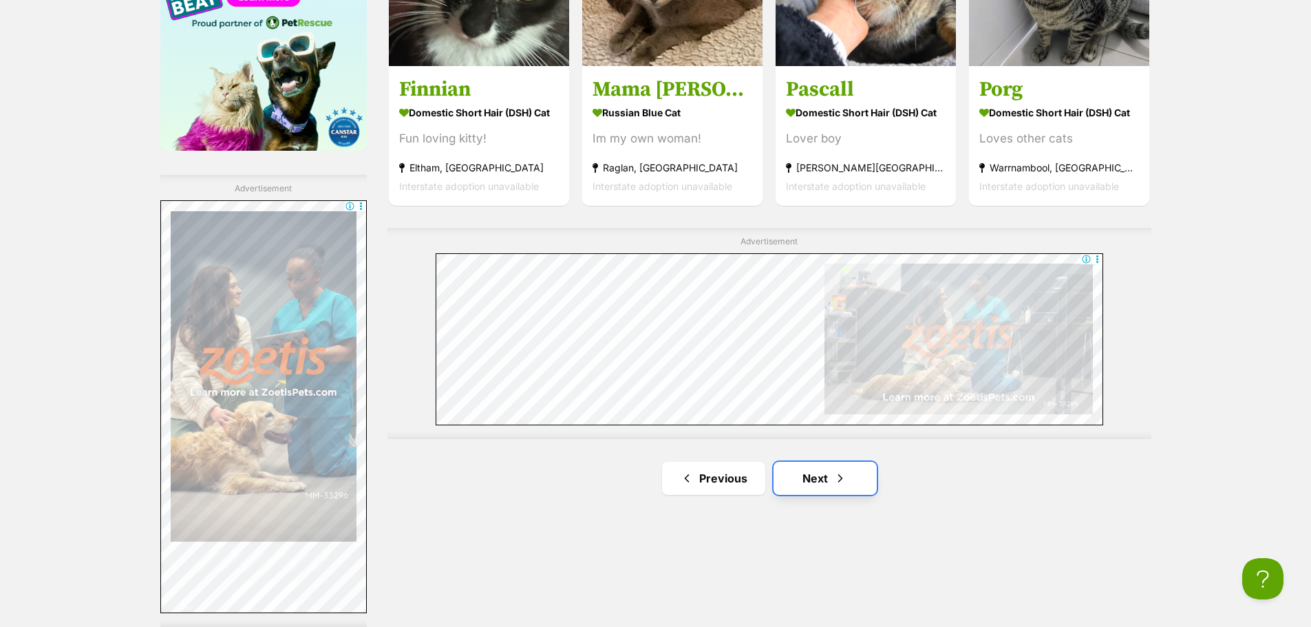
click at [823, 474] on link "Next" at bounding box center [825, 478] width 103 height 33
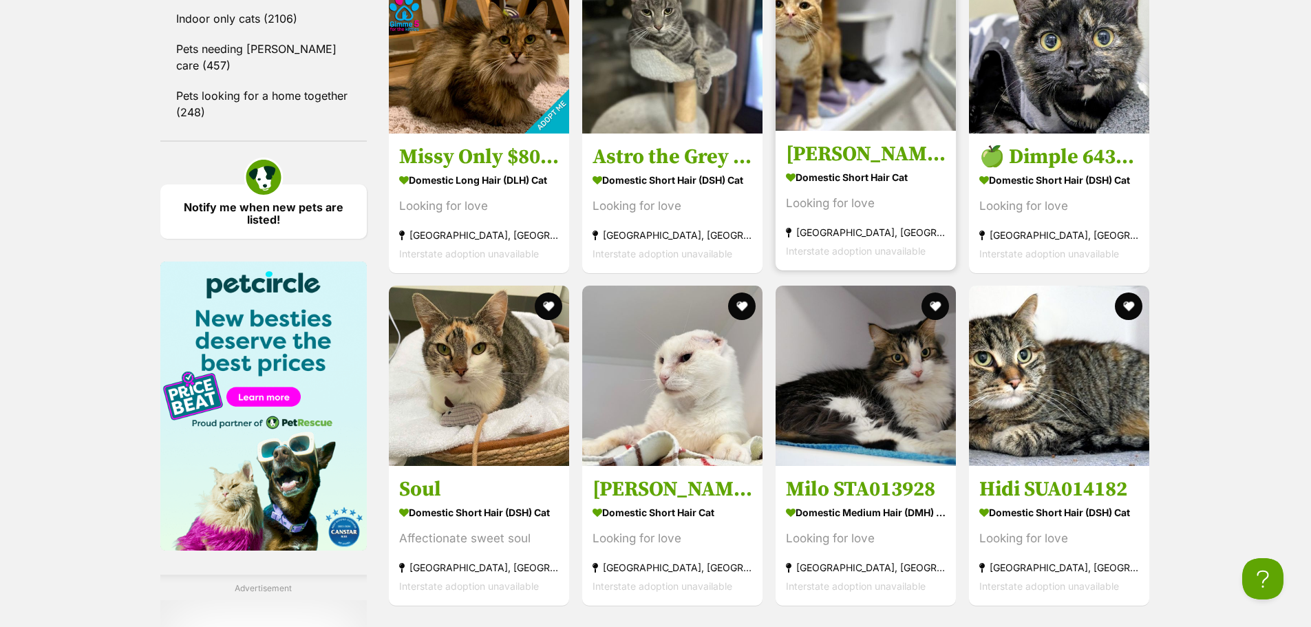
scroll to position [1996, 0]
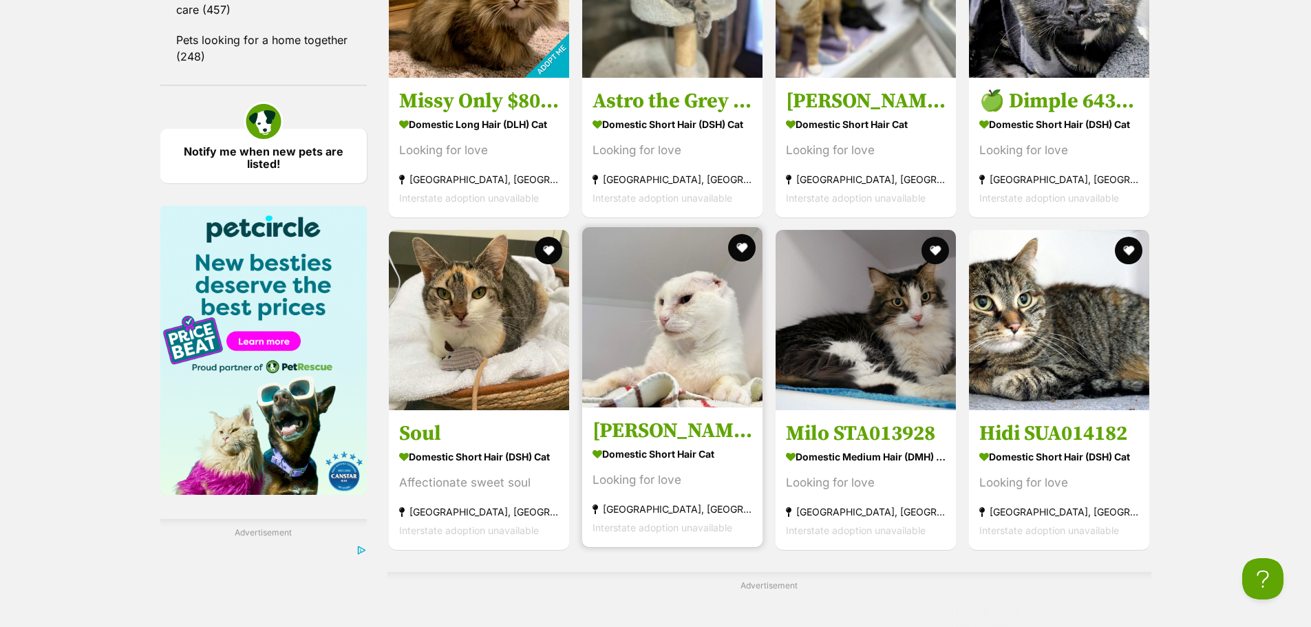
click at [732, 414] on link "Edward STA013971 Domestic Short Hair Cat Looking for love Greensborough, VIC In…" at bounding box center [672, 478] width 180 height 140
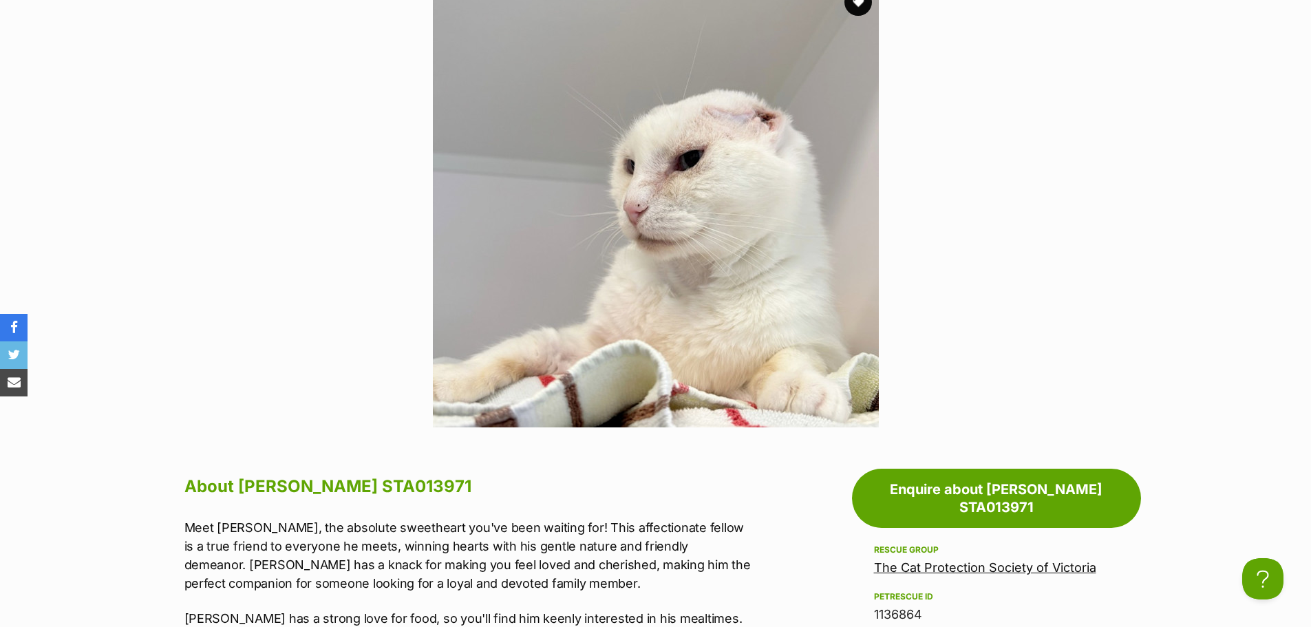
scroll to position [275, 0]
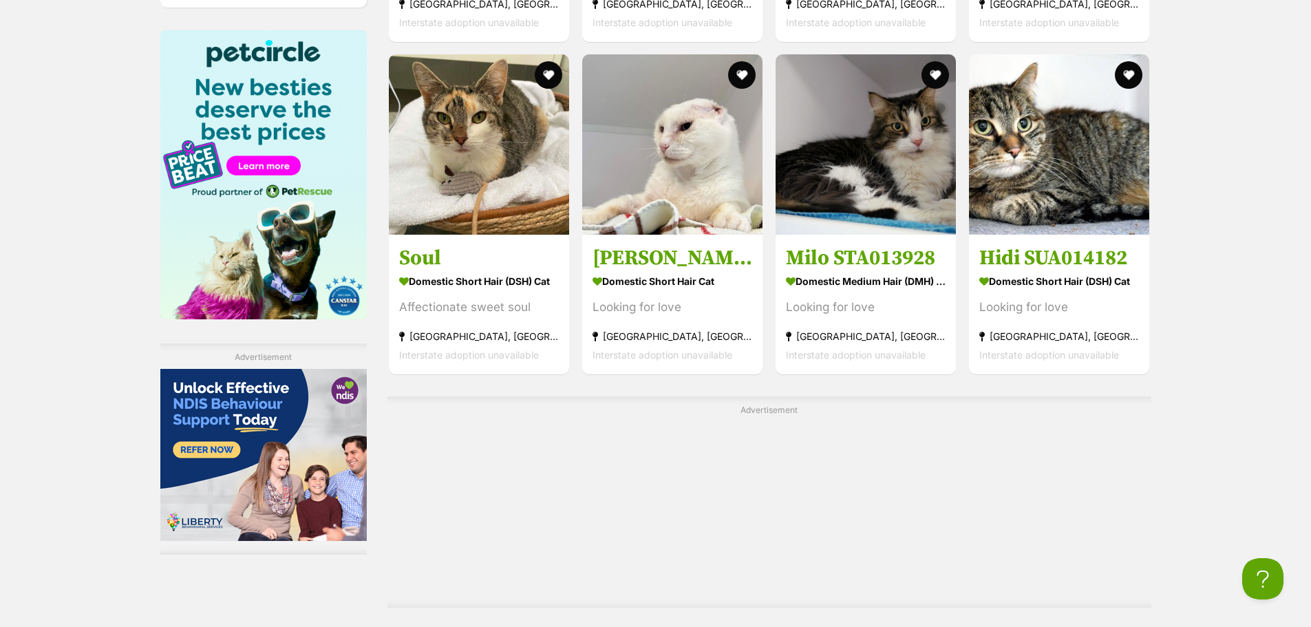
scroll to position [2272, 0]
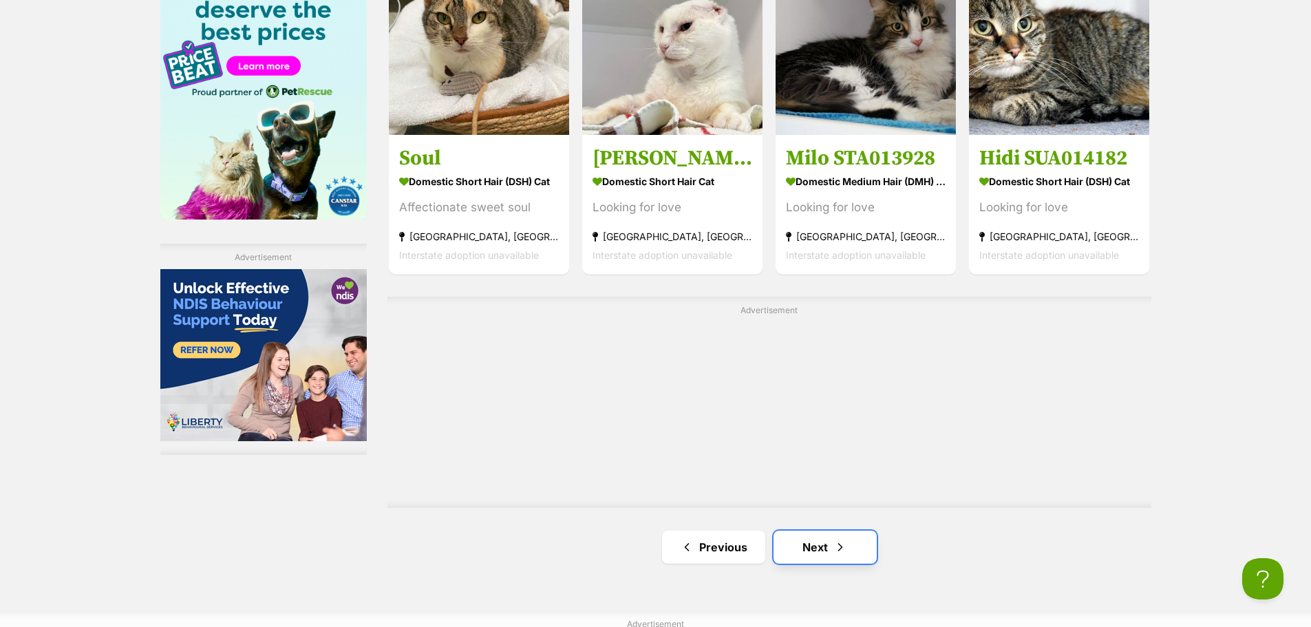
click at [843, 539] on span "Next page" at bounding box center [841, 547] width 14 height 17
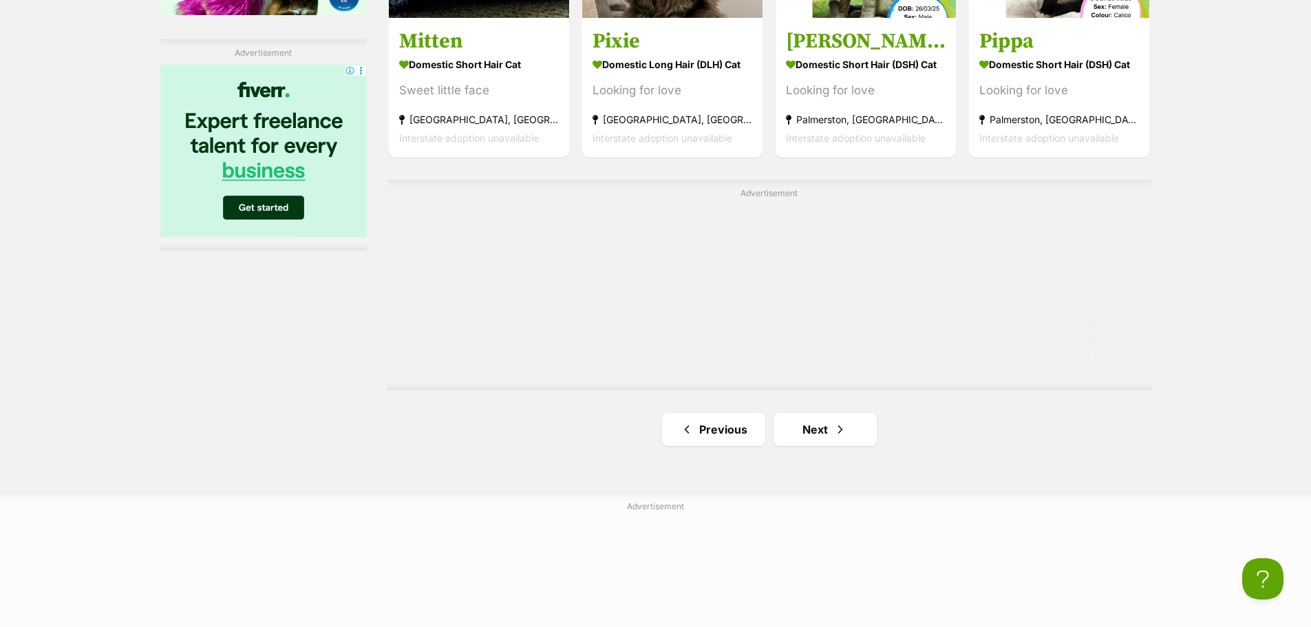
scroll to position [2478, 0]
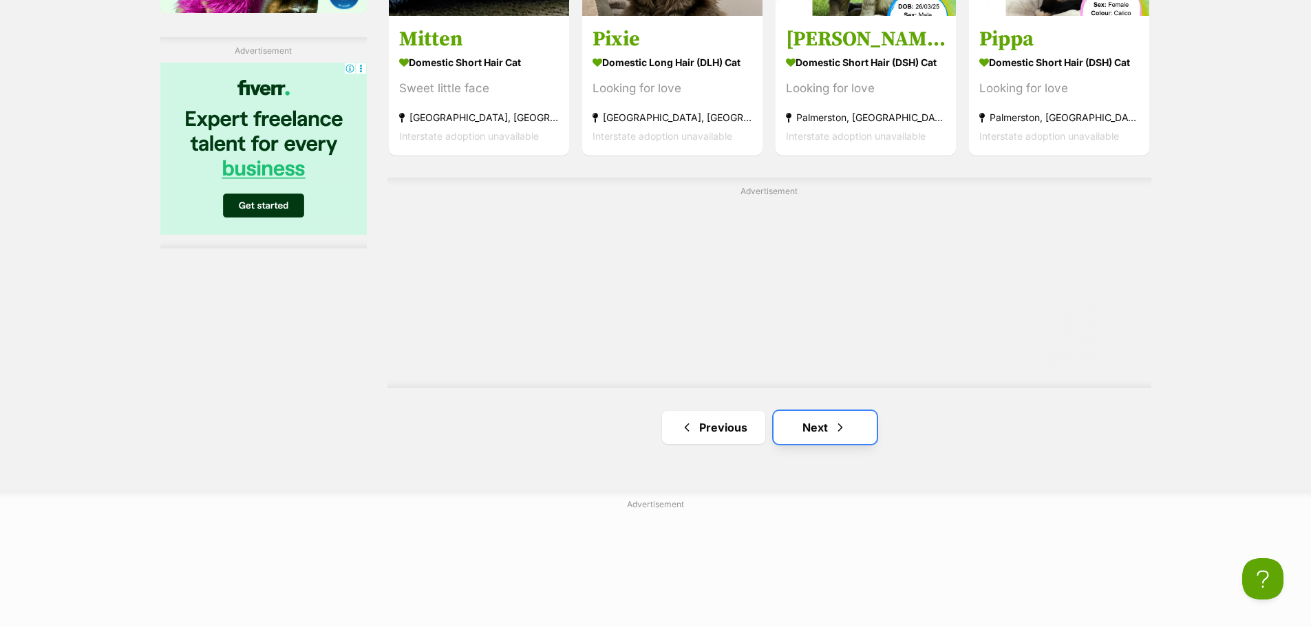
click at [821, 444] on link "Next" at bounding box center [825, 427] width 103 height 33
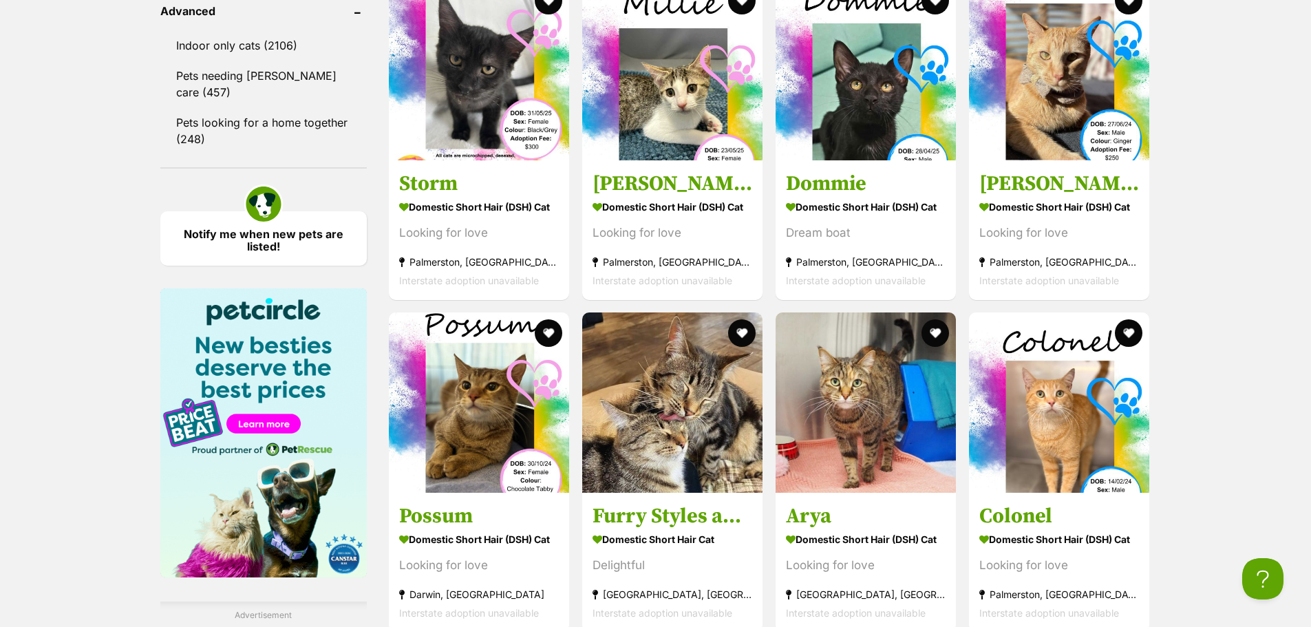
scroll to position [1928, 0]
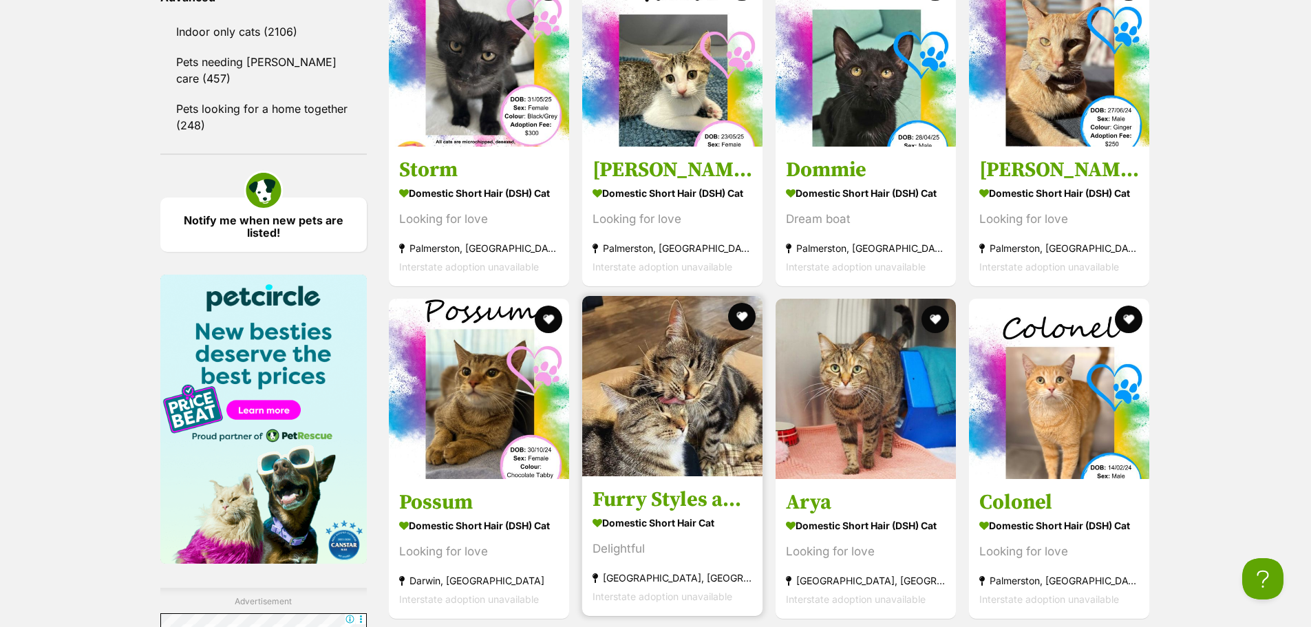
click at [660, 397] on img at bounding box center [672, 386] width 180 height 180
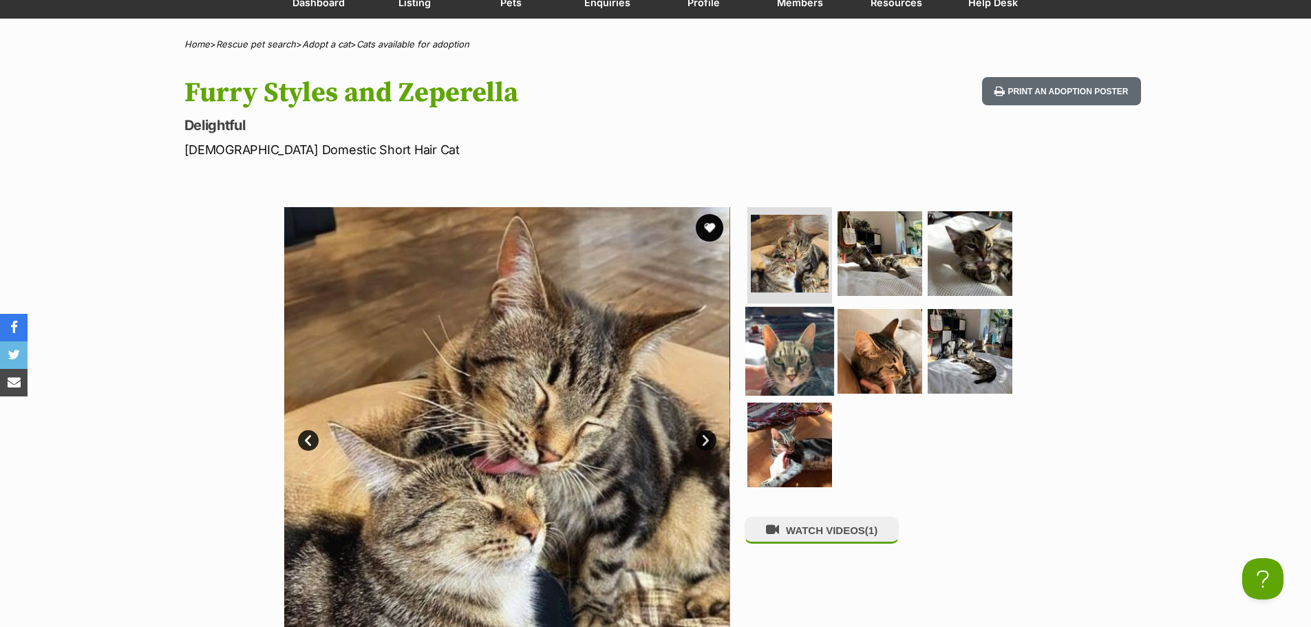
click at [792, 329] on img at bounding box center [790, 351] width 89 height 89
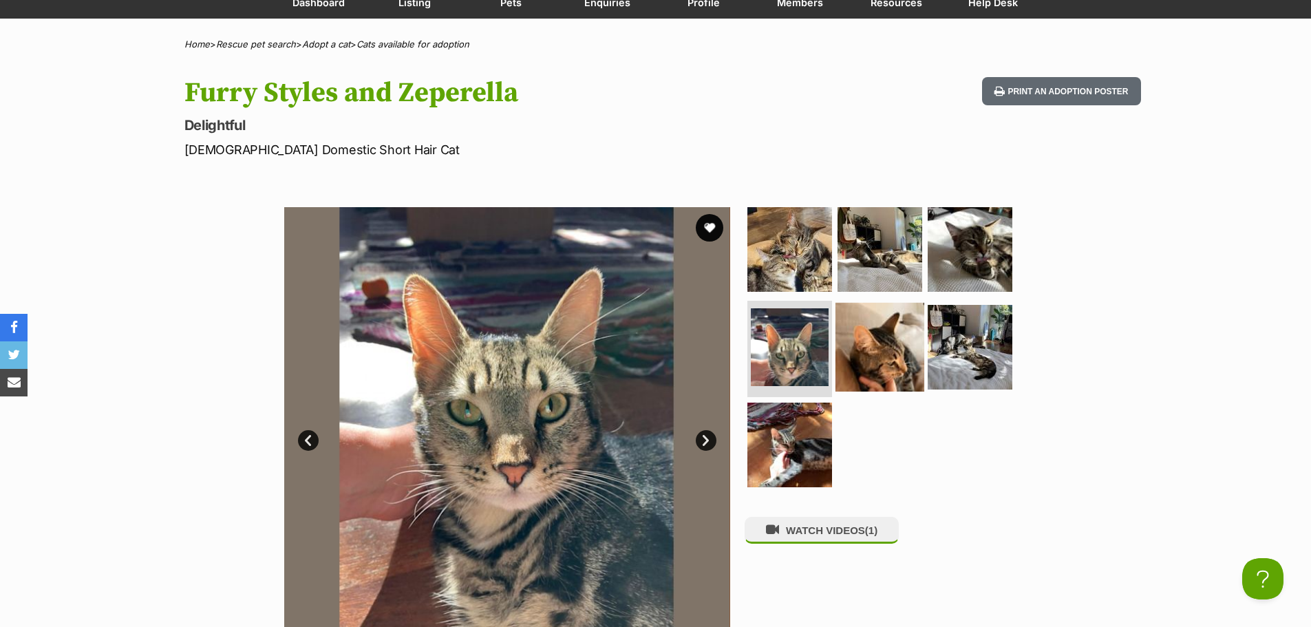
click at [858, 335] on img at bounding box center [880, 347] width 89 height 89
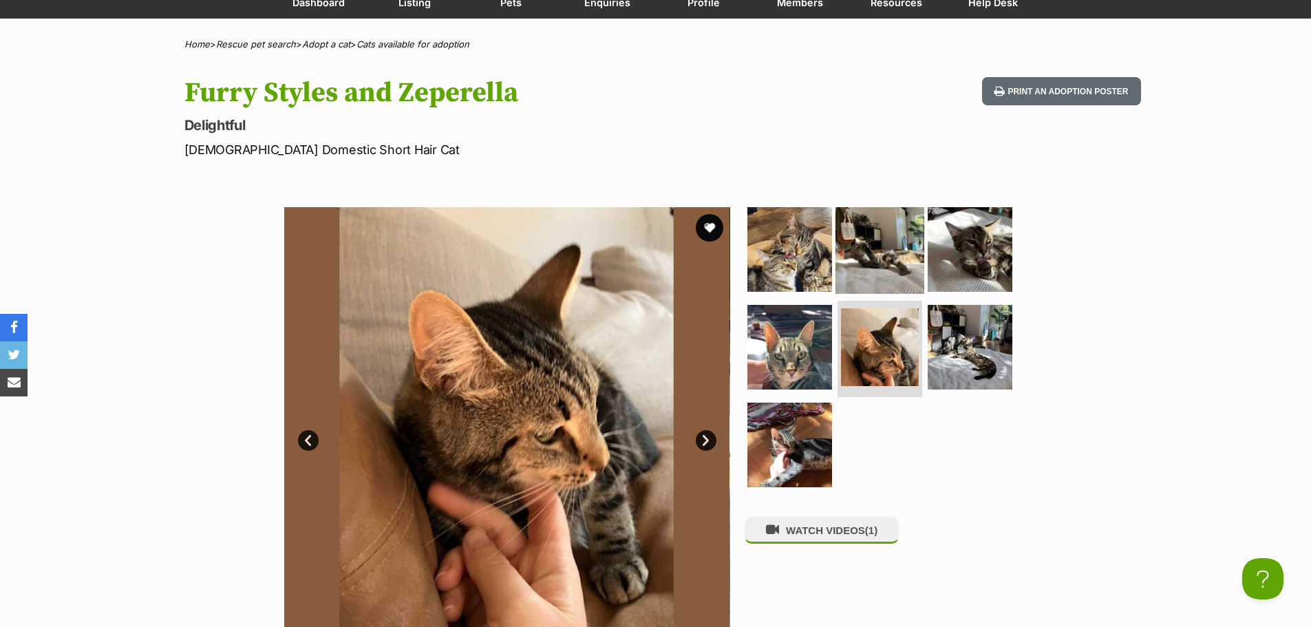
click at [888, 252] on img at bounding box center [880, 249] width 89 height 89
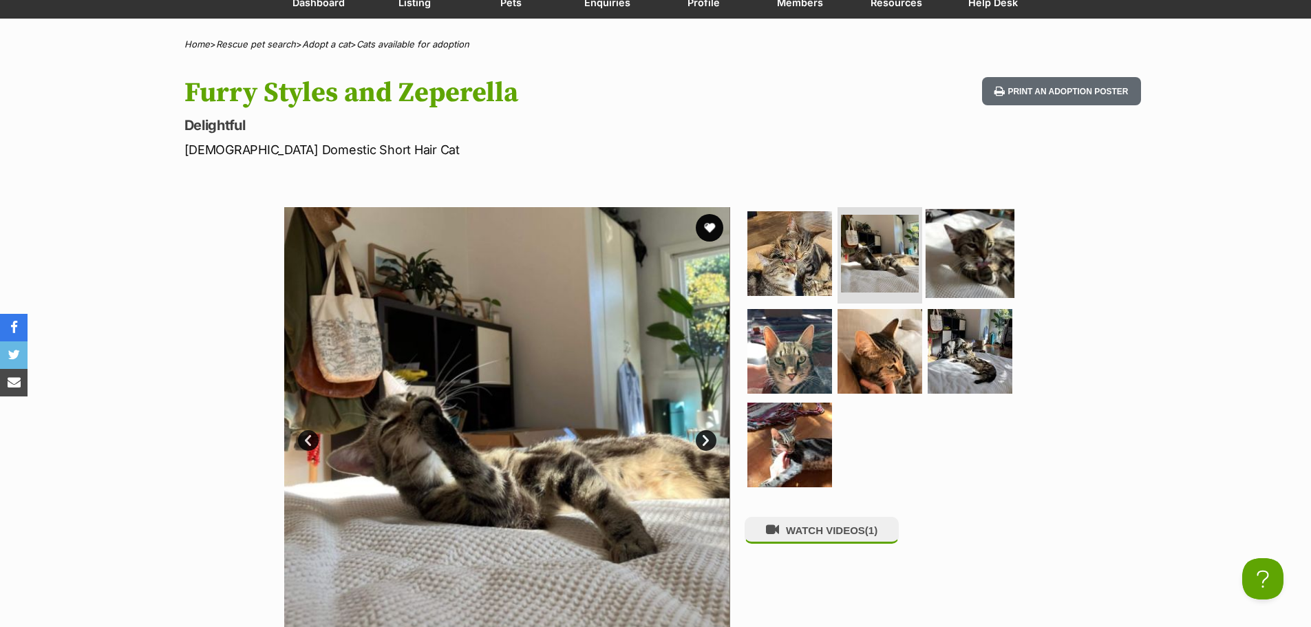
click at [940, 261] on img at bounding box center [970, 253] width 89 height 89
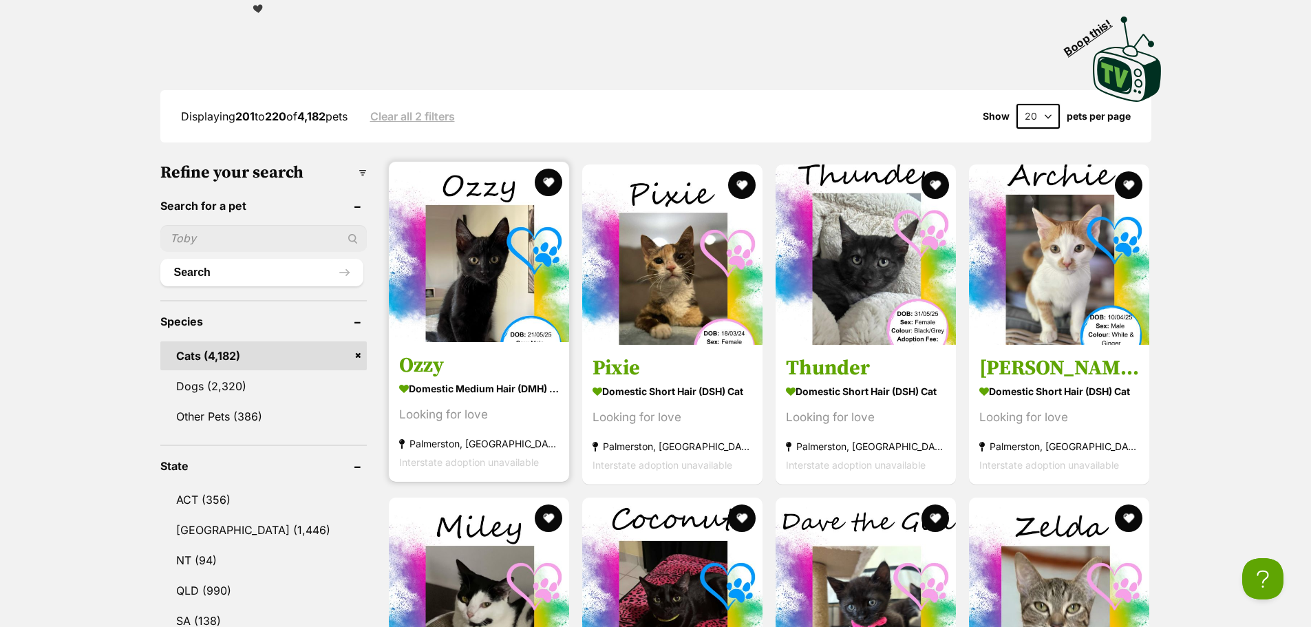
click at [465, 322] on img at bounding box center [479, 252] width 180 height 180
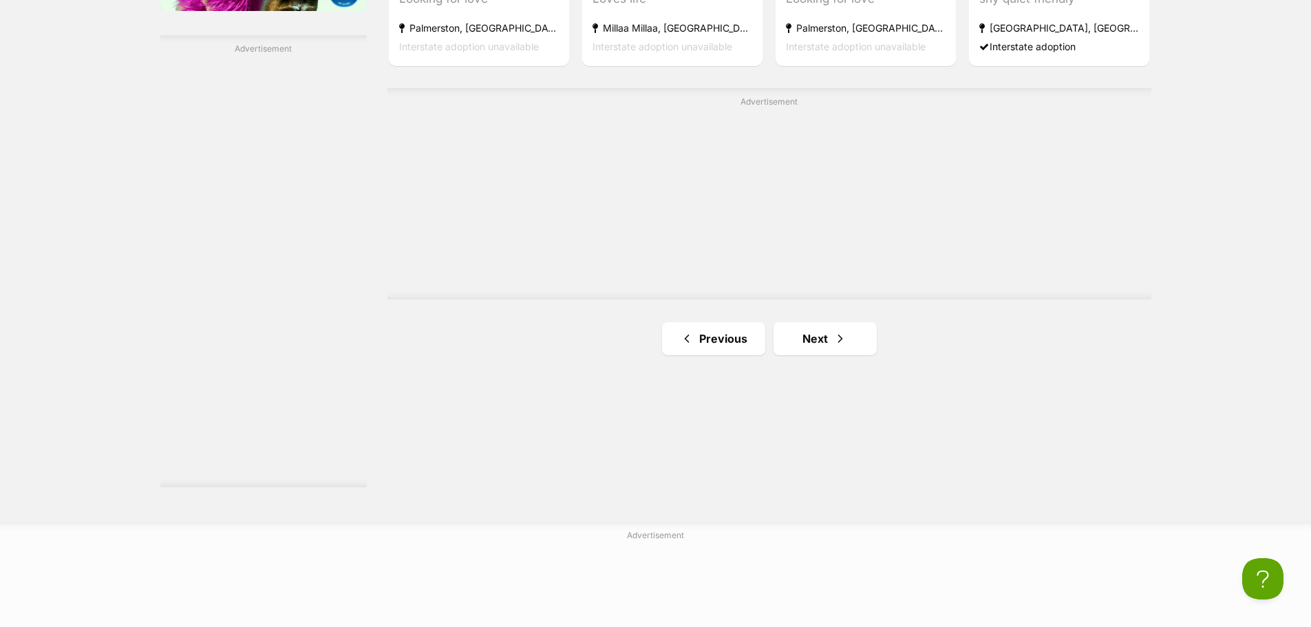
scroll to position [2478, 0]
click at [839, 334] on span "Next page" at bounding box center [841, 341] width 14 height 17
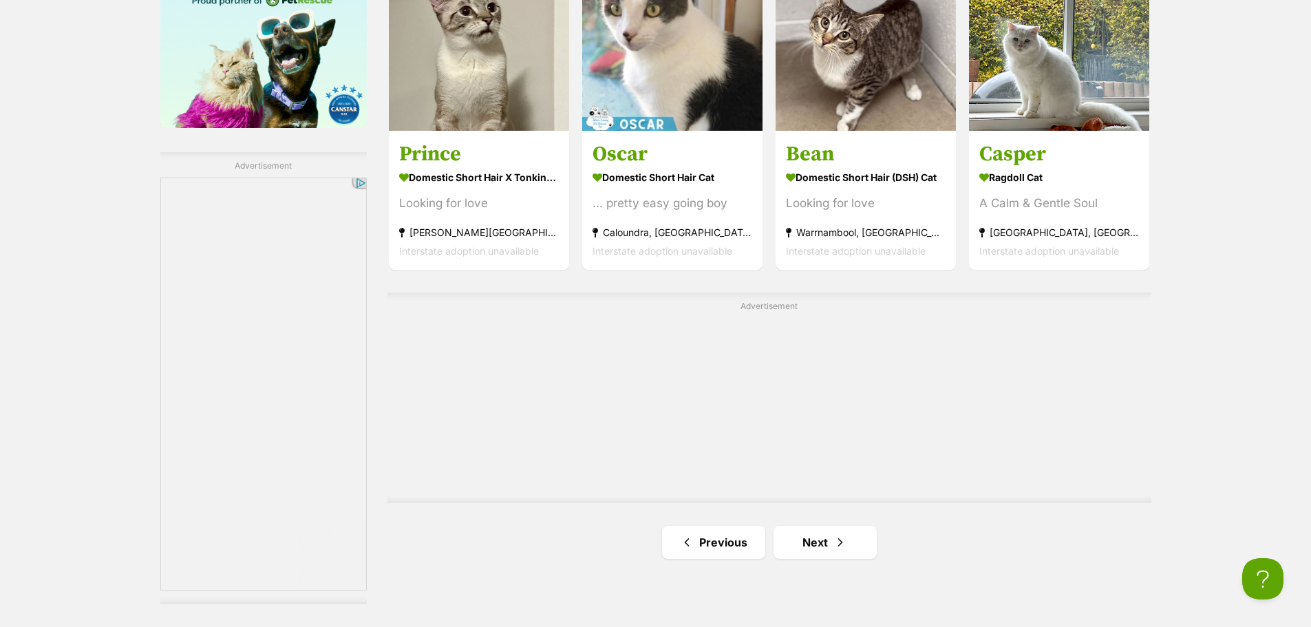
scroll to position [2410, 0]
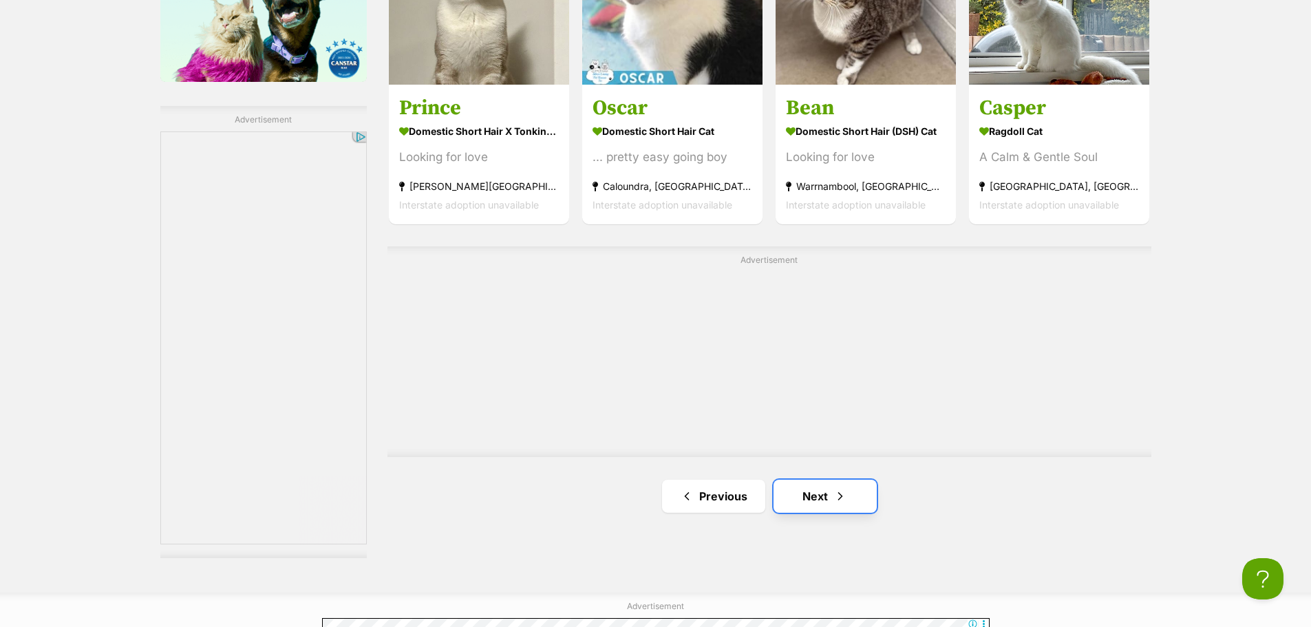
click at [862, 489] on link "Next" at bounding box center [825, 496] width 103 height 33
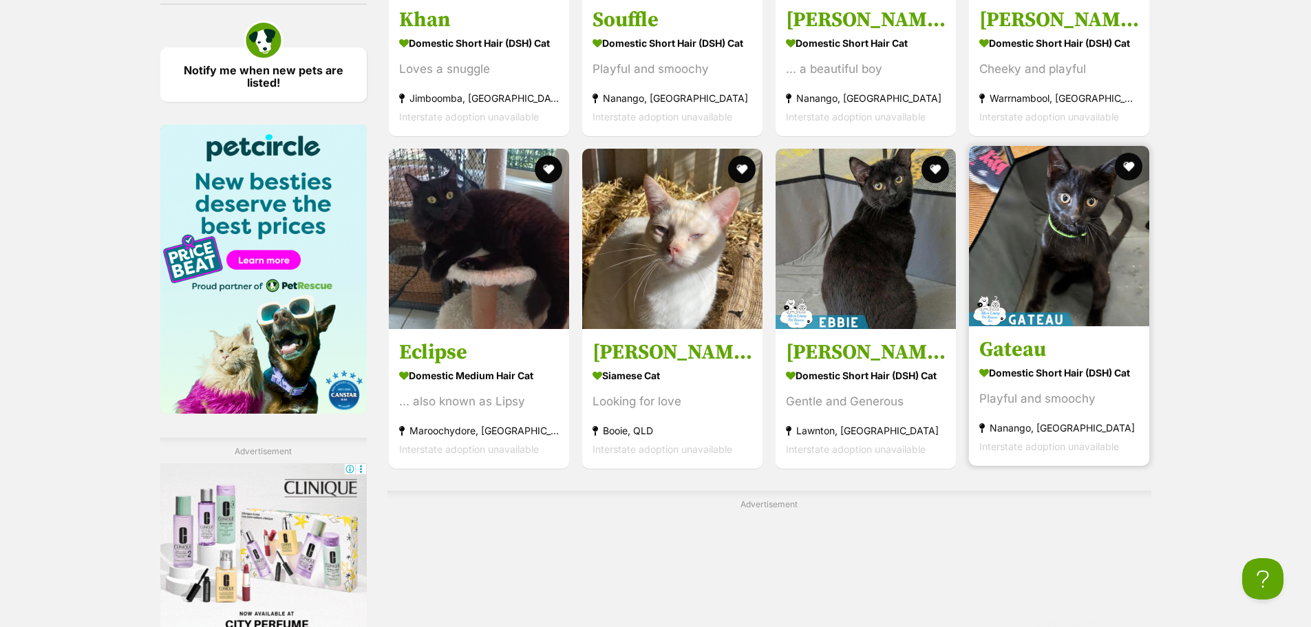
scroll to position [2410, 0]
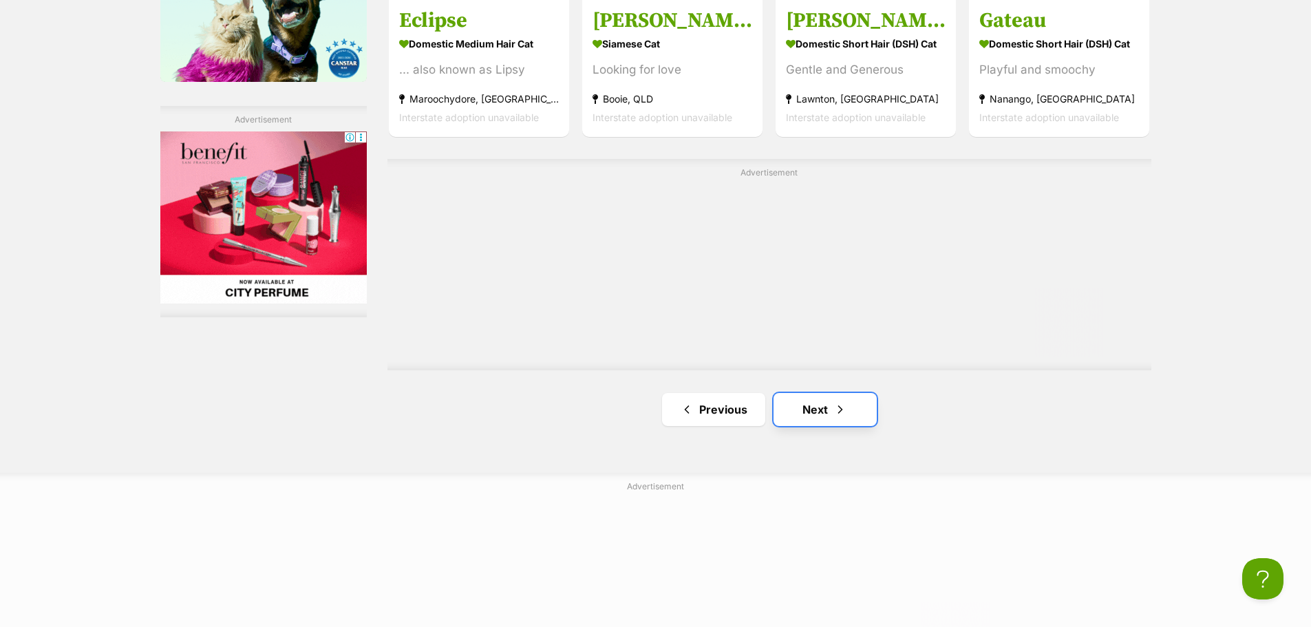
click at [824, 395] on link "Next" at bounding box center [825, 409] width 103 height 33
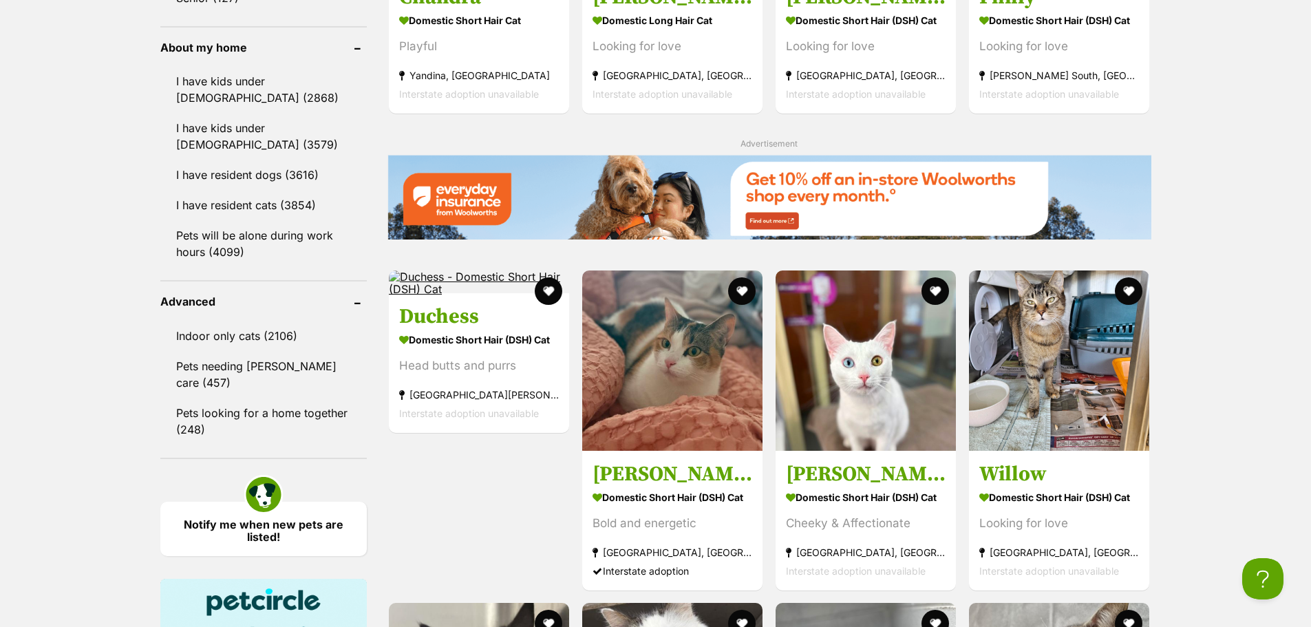
scroll to position [1652, 0]
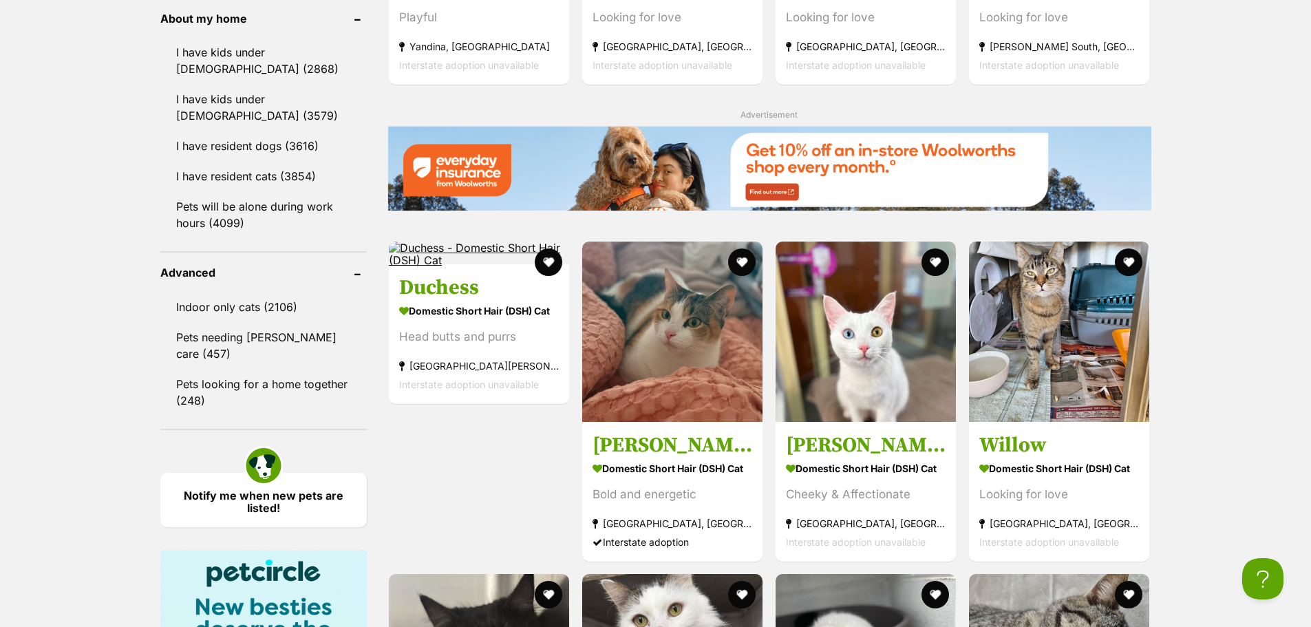
click at [824, 395] on img at bounding box center [866, 332] width 180 height 180
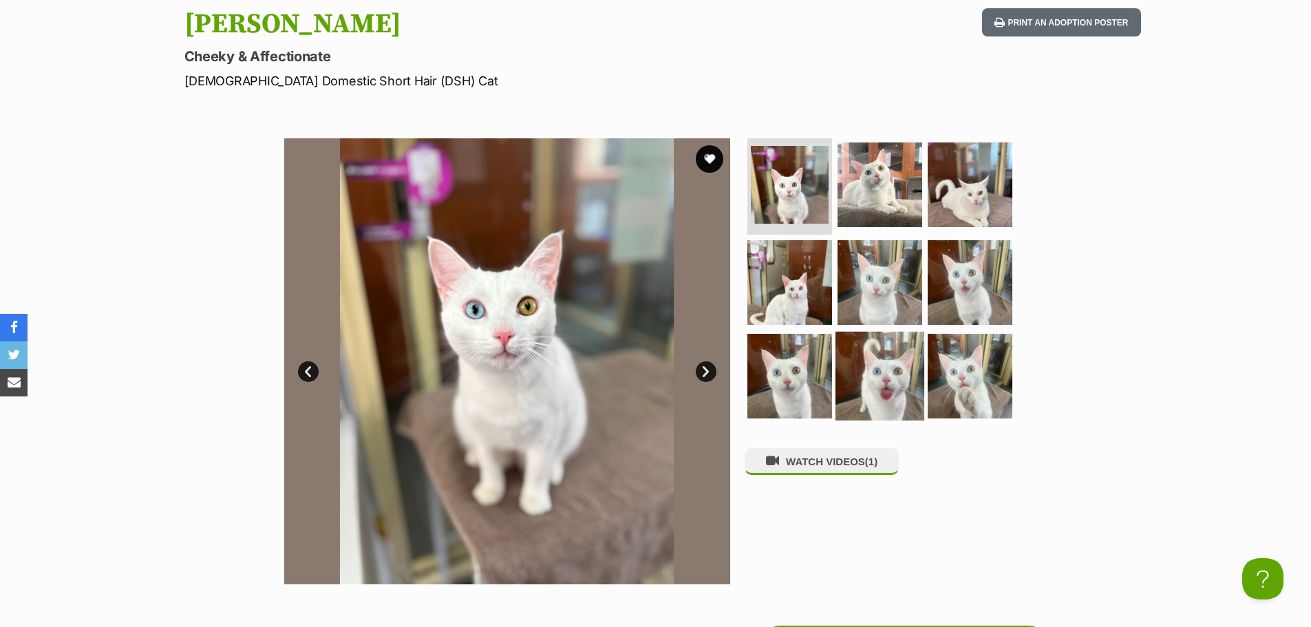
click at [866, 387] on img at bounding box center [880, 376] width 89 height 89
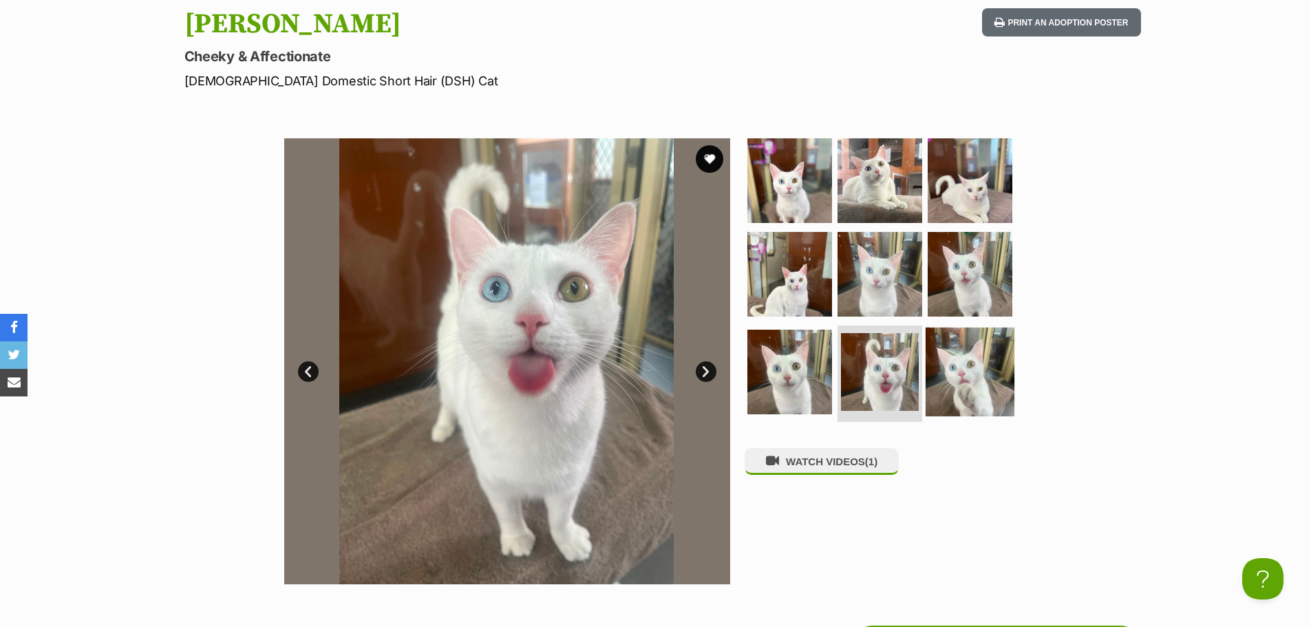
click at [973, 390] on img at bounding box center [970, 372] width 89 height 89
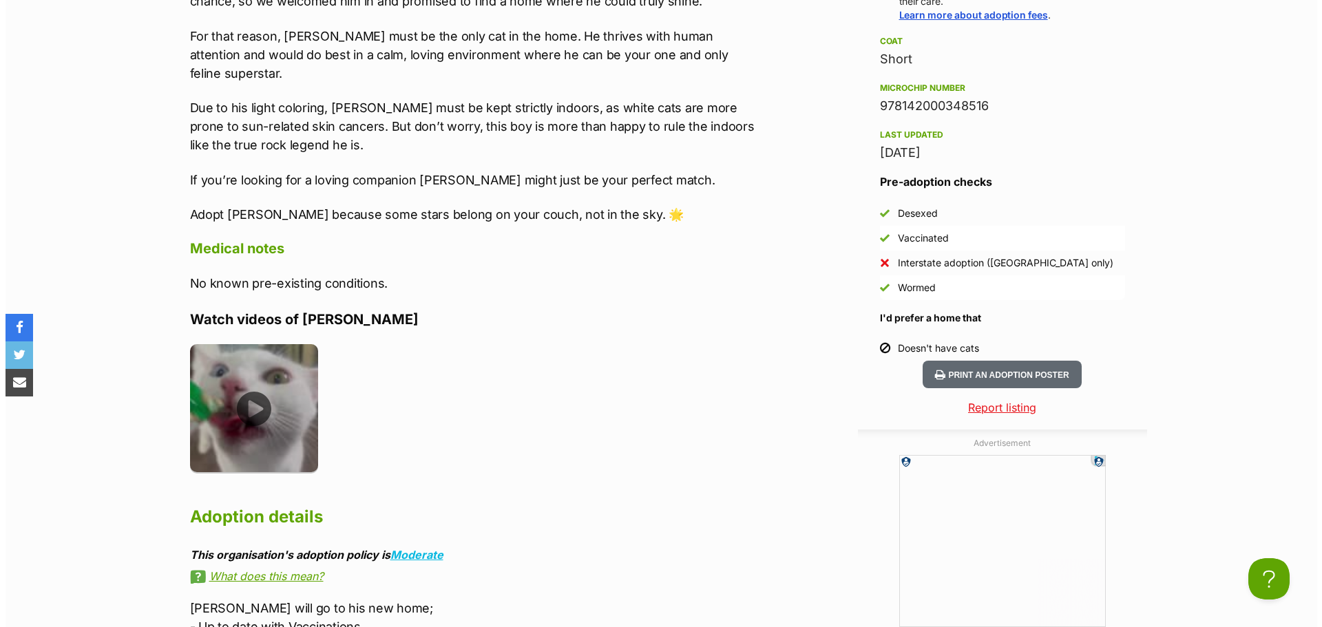
scroll to position [1170, 0]
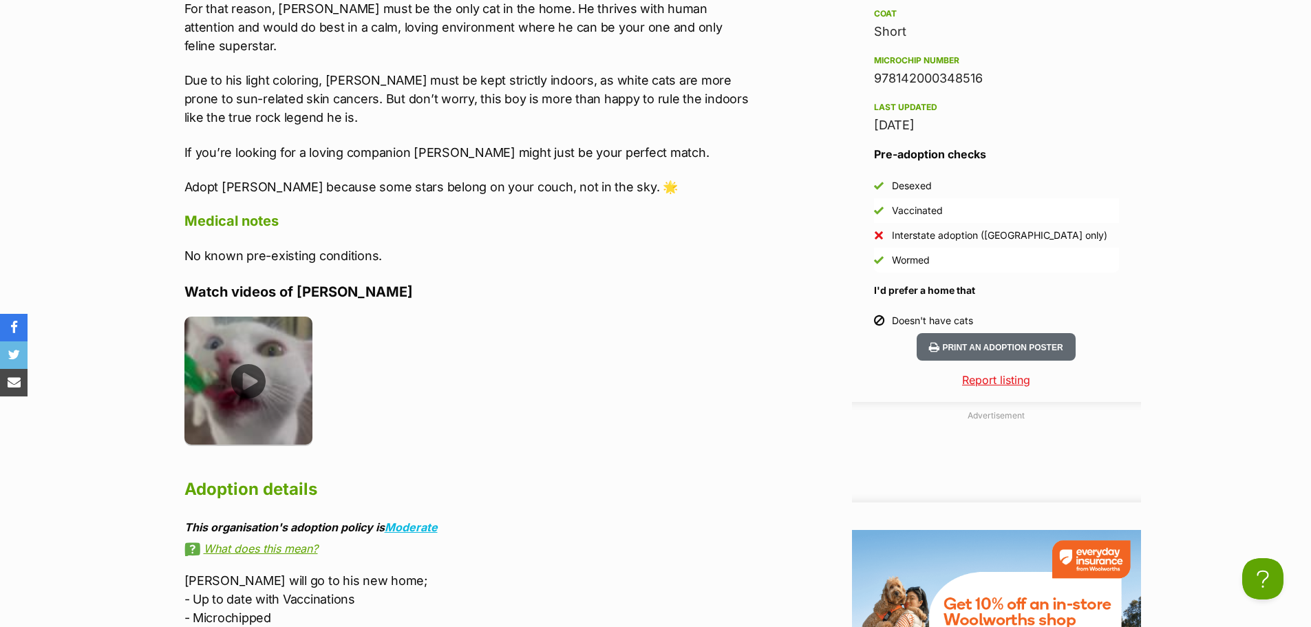
click at [291, 317] on img at bounding box center [249, 381] width 129 height 129
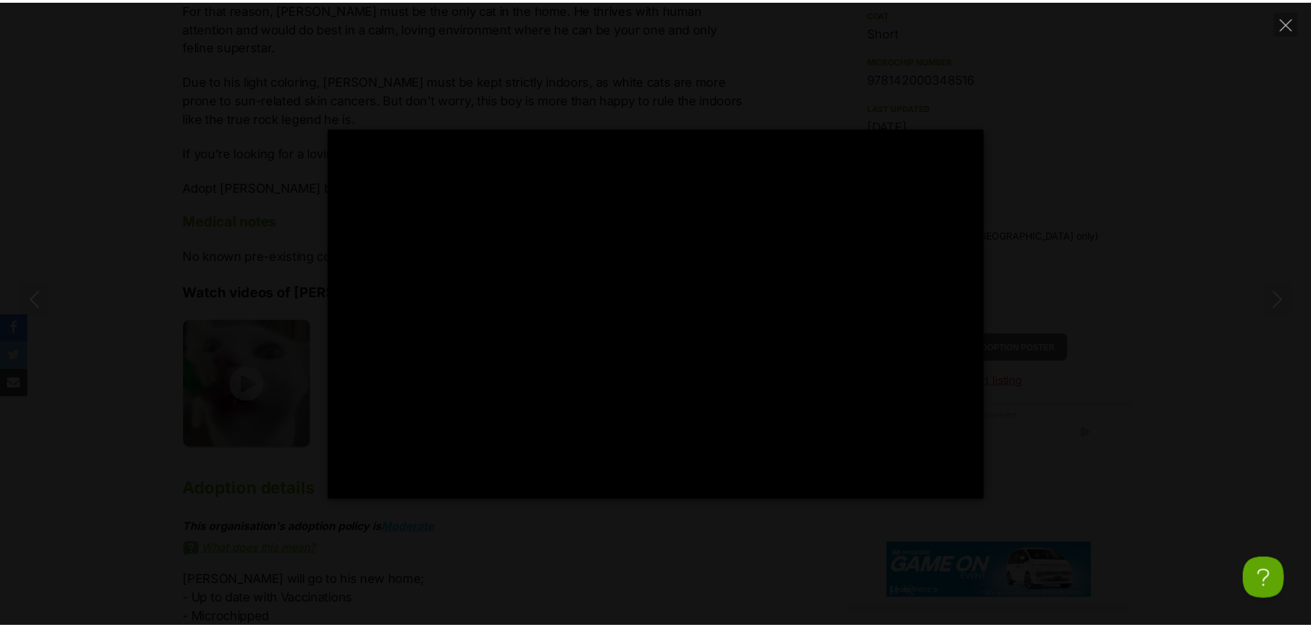
scroll to position [0, 0]
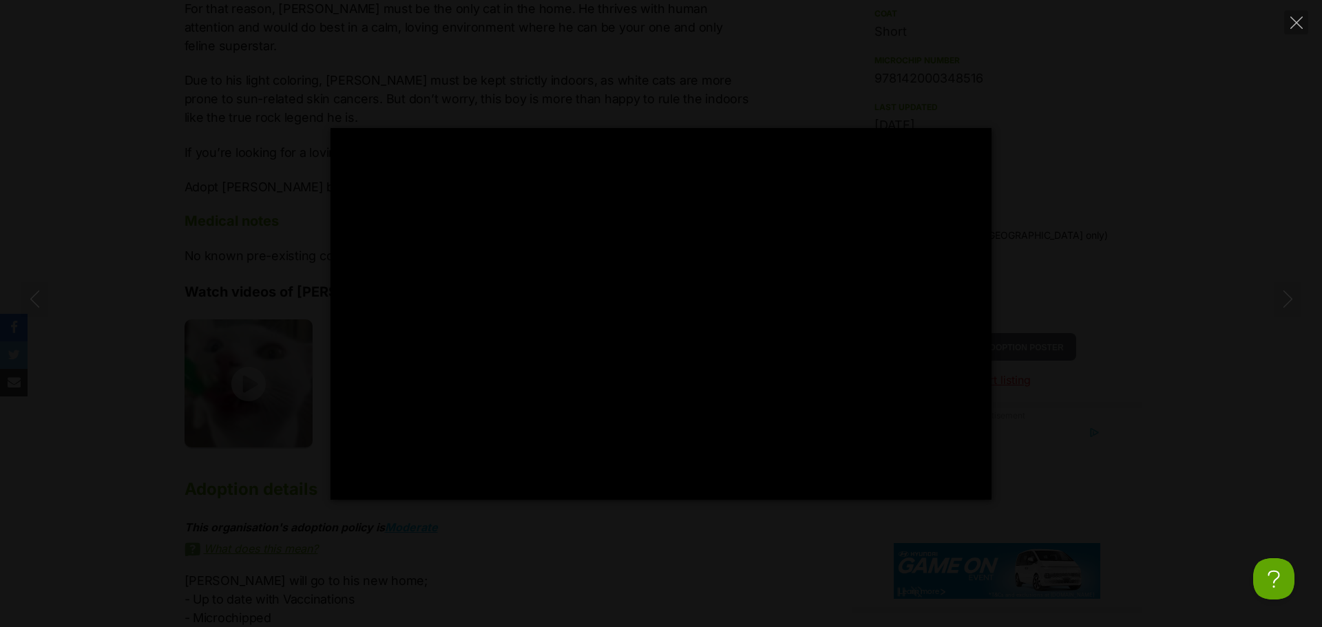
click at [1104, 318] on div "Pause Play % buffered 00:00 -00:02 Unmute Mute Disable captions Enable captions…" at bounding box center [661, 314] width 1322 height 372
type input "88.8"
